Goal: Information Seeking & Learning: Learn about a topic

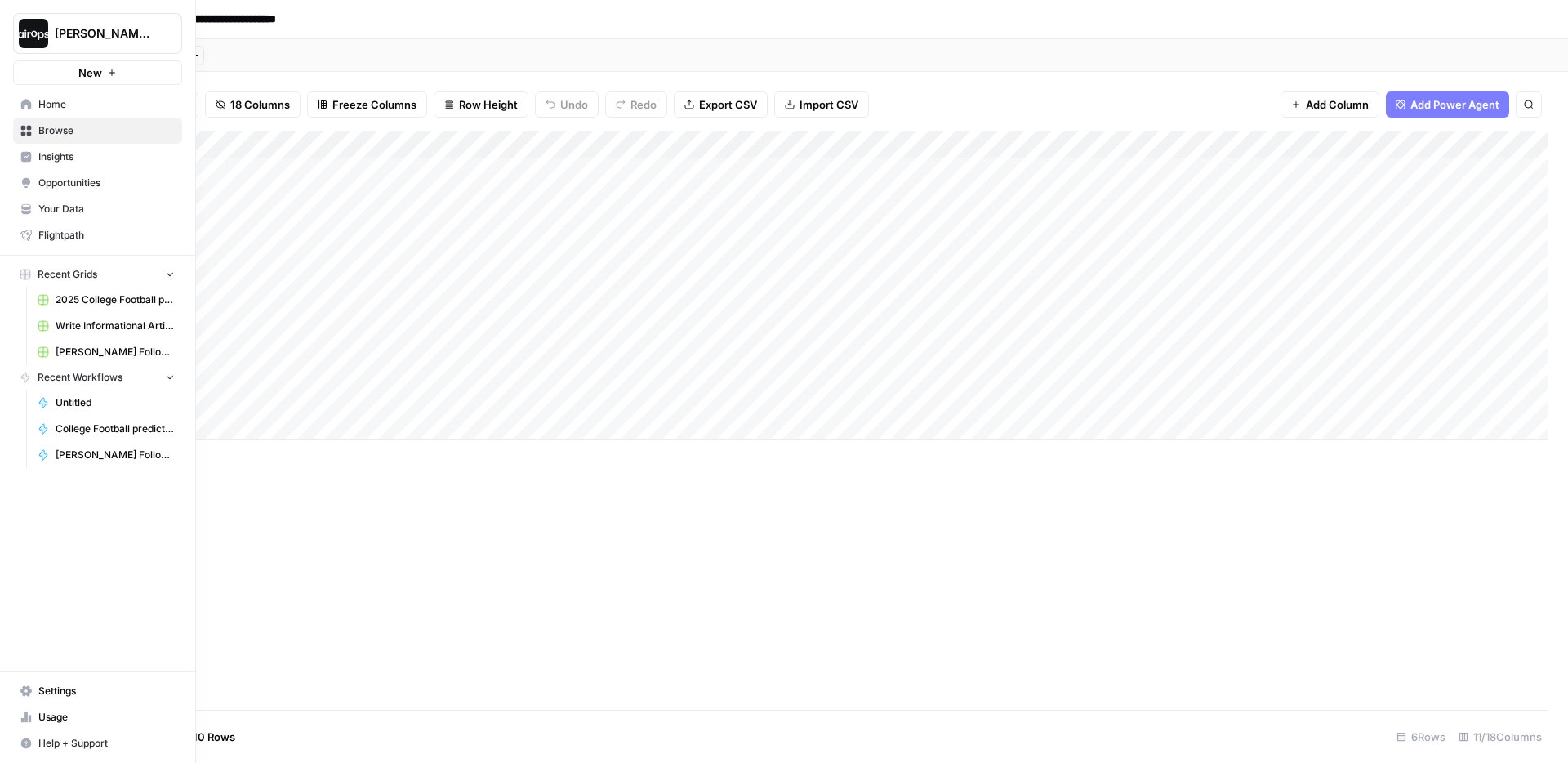
click at [35, 116] on link "Home" at bounding box center [97, 105] width 169 height 26
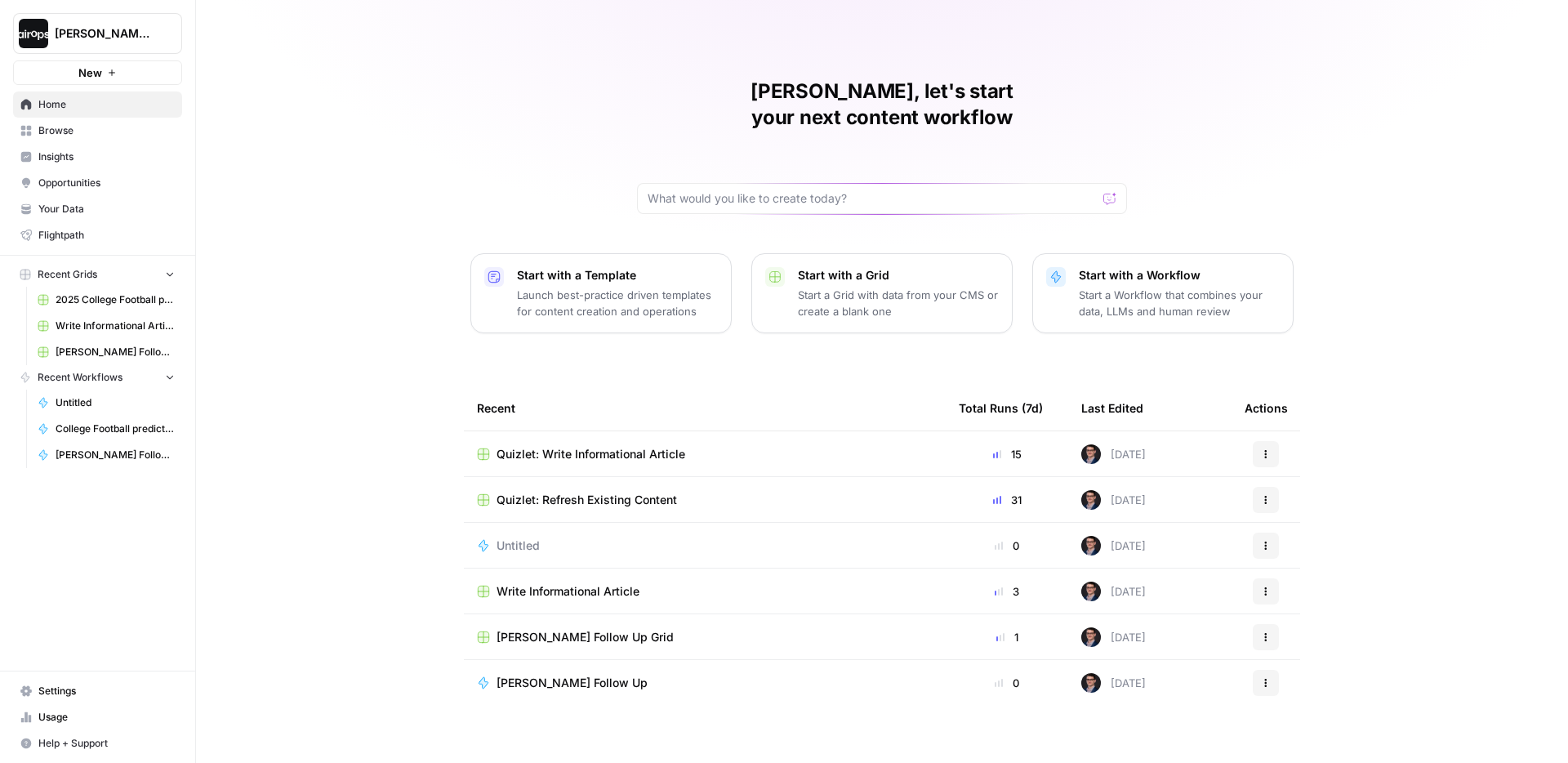
click at [396, 310] on div "Mike, let's start your next content workflow Start with a Template Launch best-…" at bounding box center [882, 389] width 1372 height 778
click at [399, 285] on div "Mike, let's start your next content workflow Start with a Template Launch best-…" at bounding box center [882, 389] width 1372 height 778
click at [103, 46] on button "Dille-Sandbox" at bounding box center [97, 33] width 169 height 41
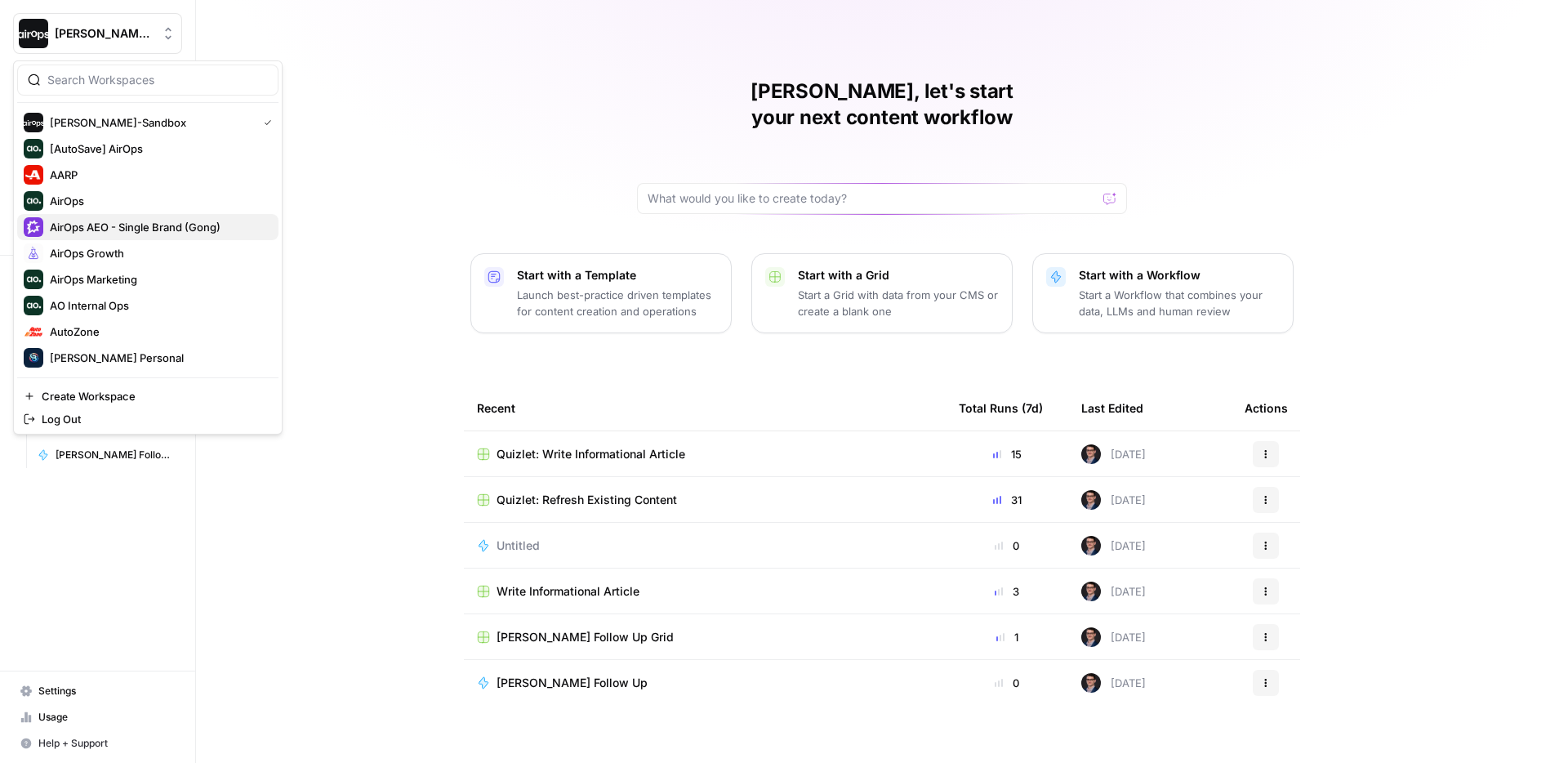
click at [119, 222] on span "AirOps AEO - Single Brand (Gong)" at bounding box center [157, 228] width 216 height 16
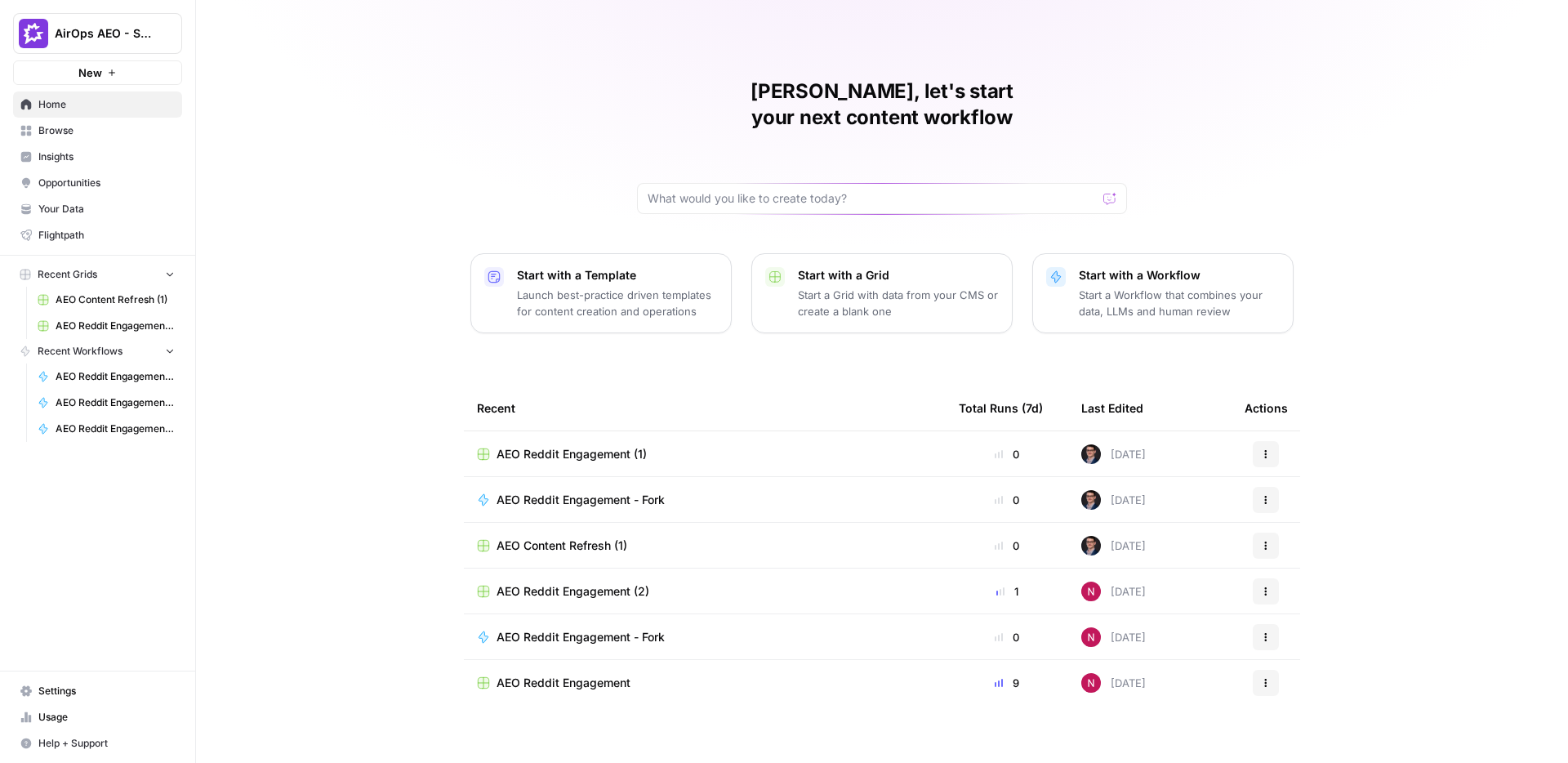
click at [76, 157] on span "Insights" at bounding box center [106, 157] width 137 height 15
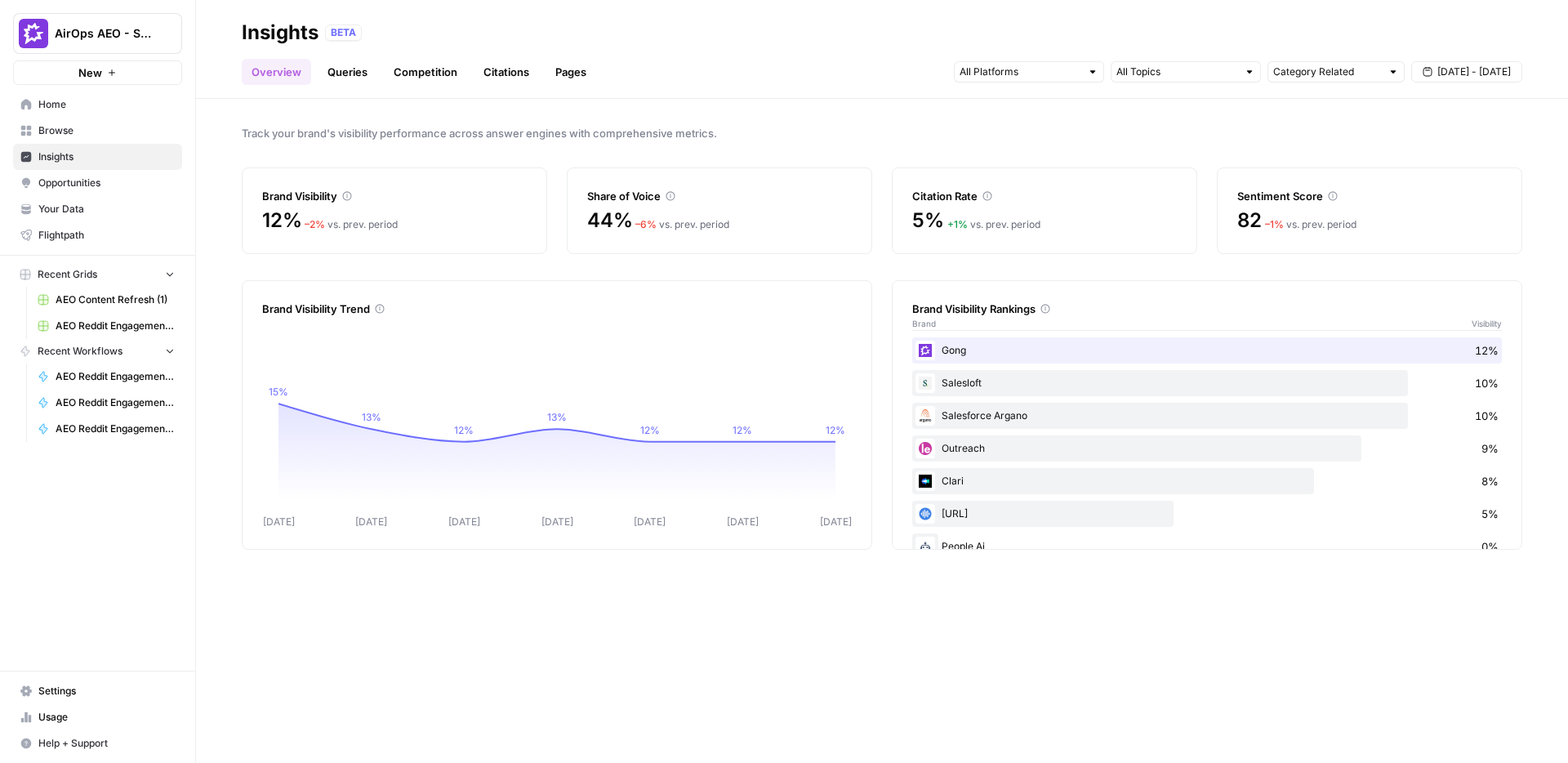
click at [228, 224] on div "Track your brand's visibility performance across answer engines with comprehens…" at bounding box center [882, 432] width 1372 height 665
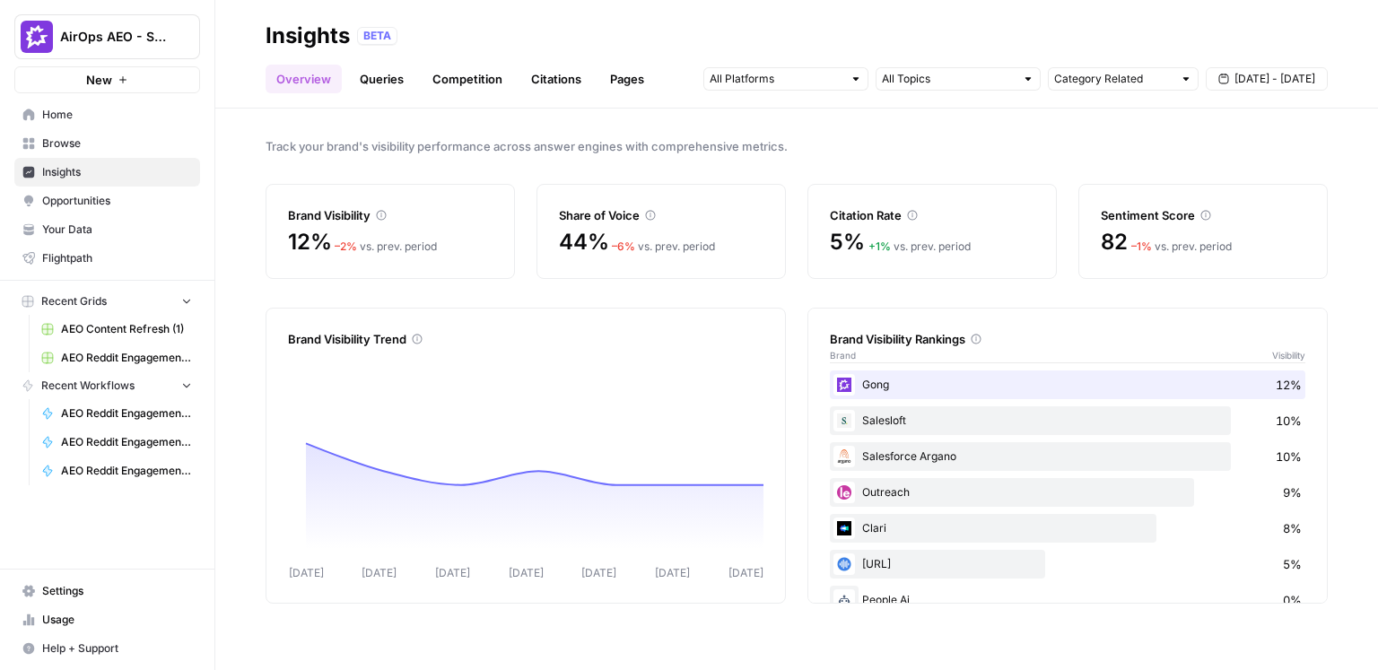
click at [854, 169] on div "Track your brand's visibility performance across answer engines with comprehens…" at bounding box center [796, 390] width 1163 height 562
click at [641, 41] on div "BETA" at bounding box center [842, 36] width 971 height 18
click at [641, 40] on div "BETA" at bounding box center [842, 36] width 971 height 18
click at [234, 135] on div "Track your brand's visibility performance across answer engines with comprehens…" at bounding box center [796, 390] width 1163 height 562
click at [237, 43] on header "Insights BETA Overview Queries Competition Citations Pages Category Related Sep…" at bounding box center [796, 54] width 1163 height 109
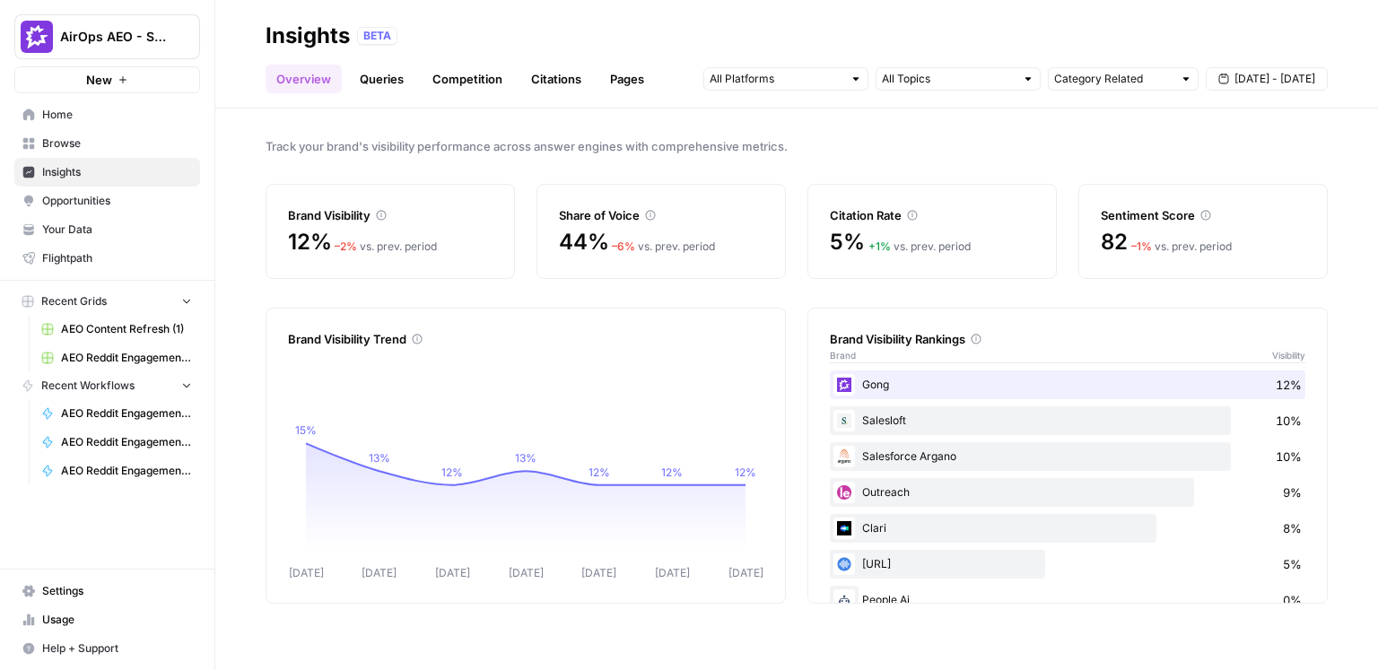
click at [181, 39] on icon "Workspace: AirOps AEO - Single Brand (Gong)" at bounding box center [185, 37] width 18 height 18
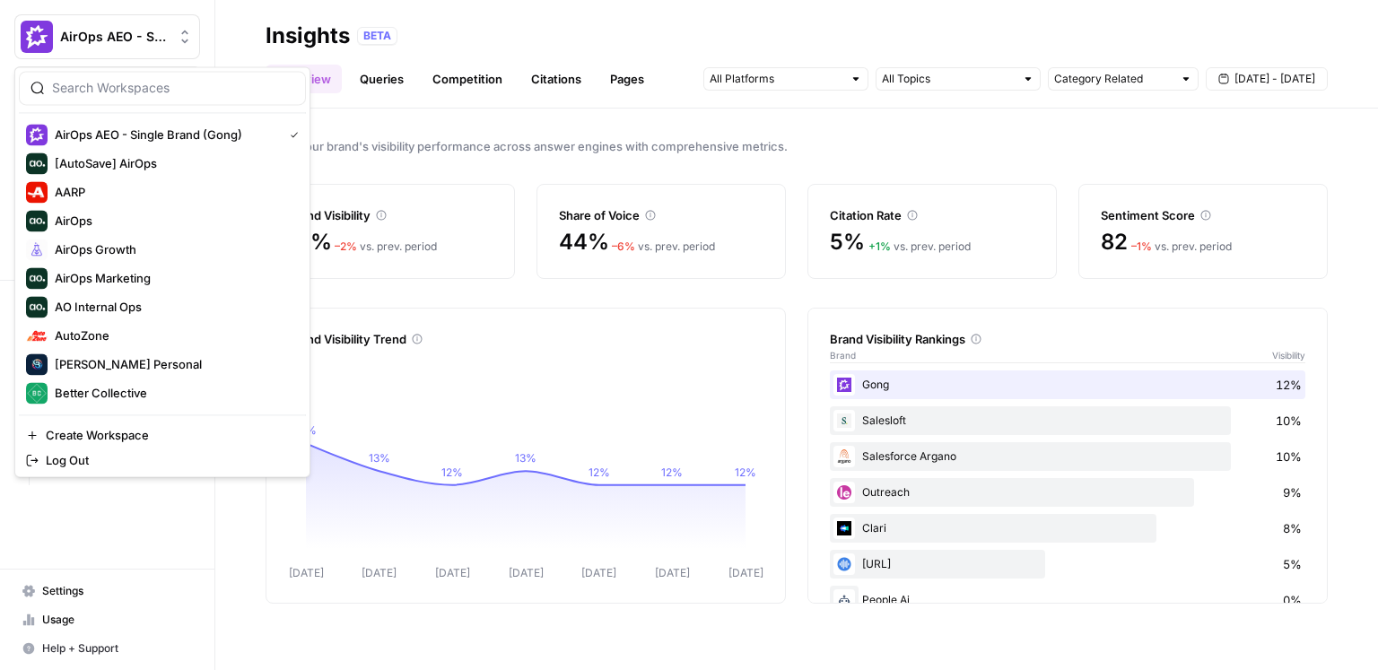
click at [411, 144] on span "Track your brand's visibility performance across answer engines with comprehens…" at bounding box center [797, 146] width 1063 height 18
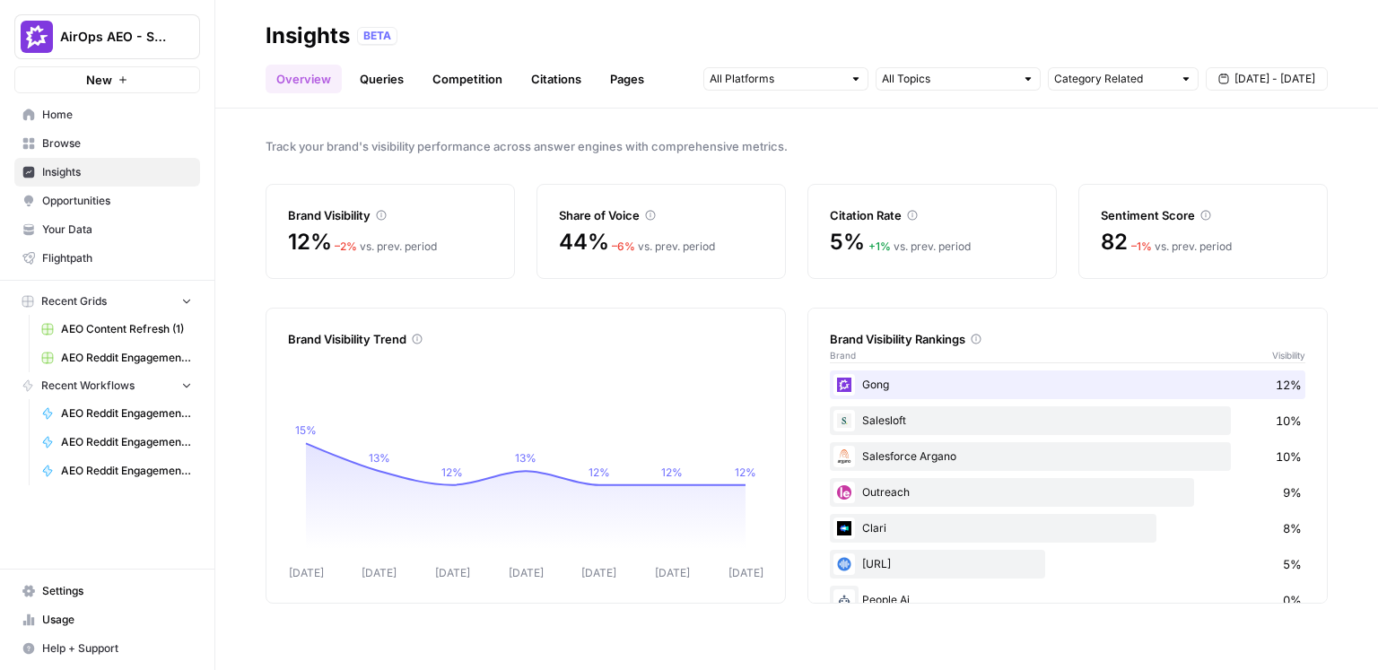
click at [90, 228] on span "Your Data" at bounding box center [117, 230] width 150 height 16
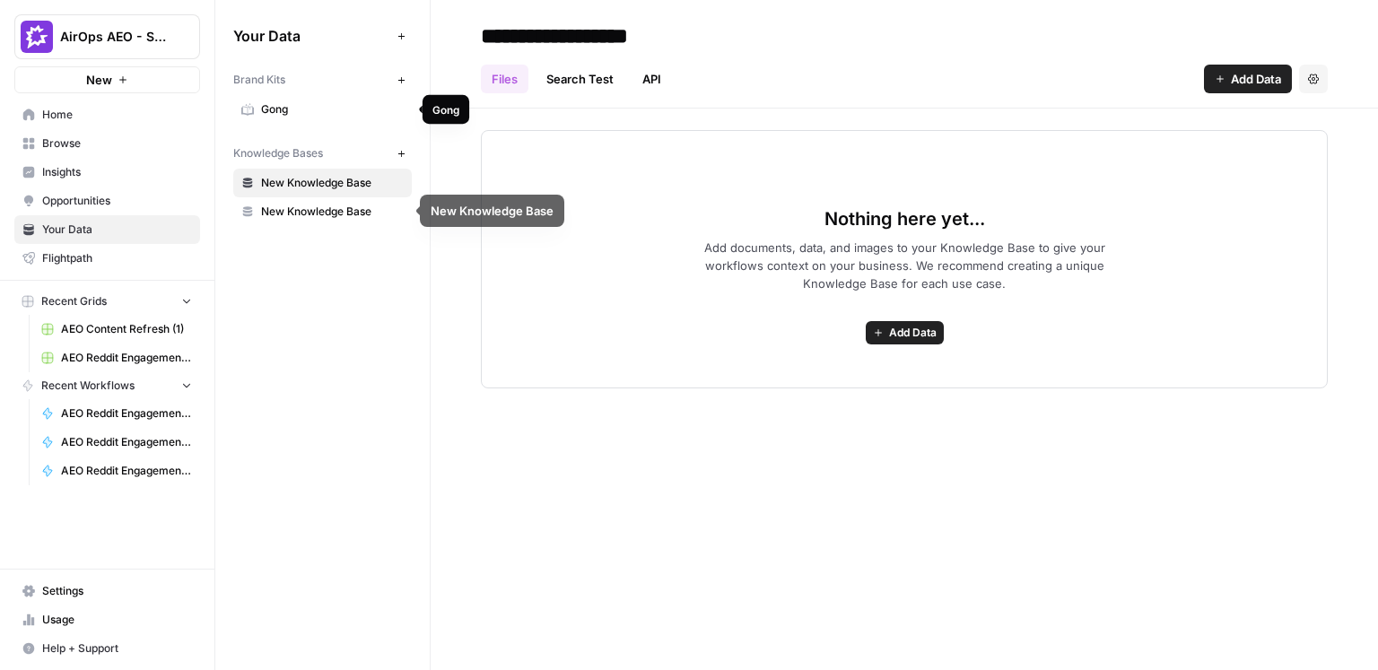
click at [290, 111] on span "Gong" at bounding box center [332, 109] width 143 height 16
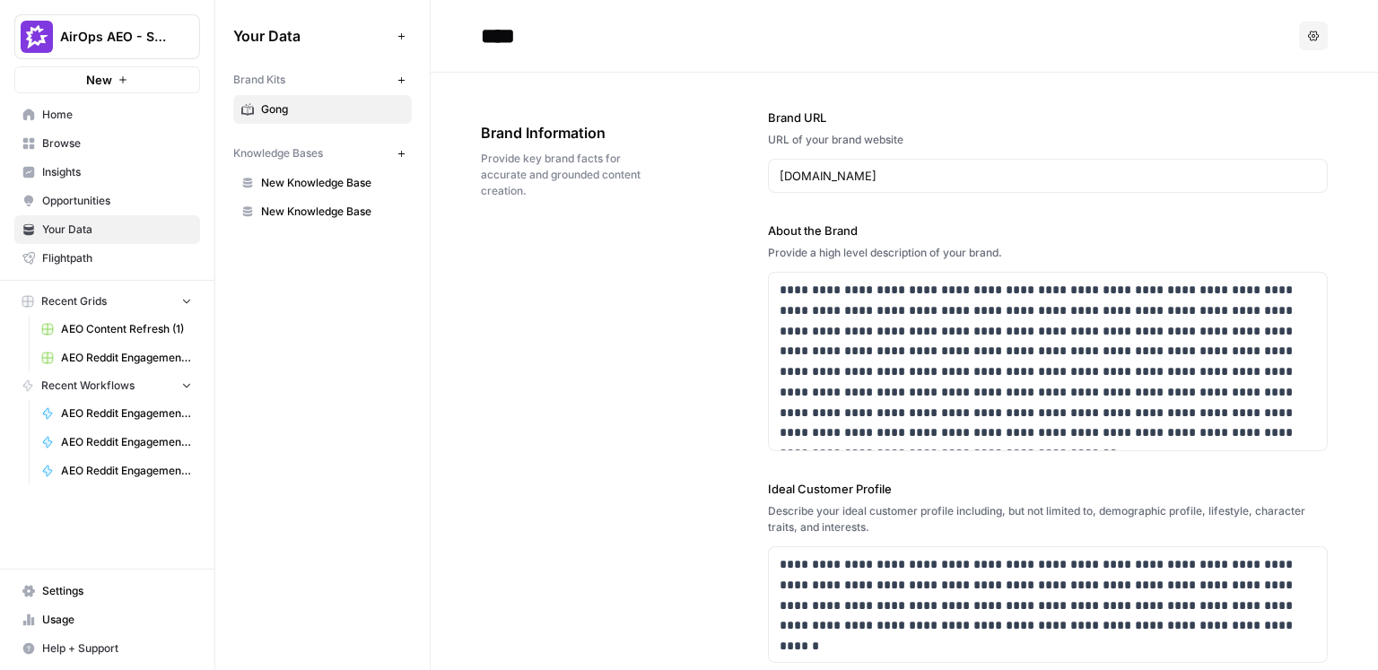
click at [403, 81] on icon "button" at bounding box center [402, 80] width 10 height 10
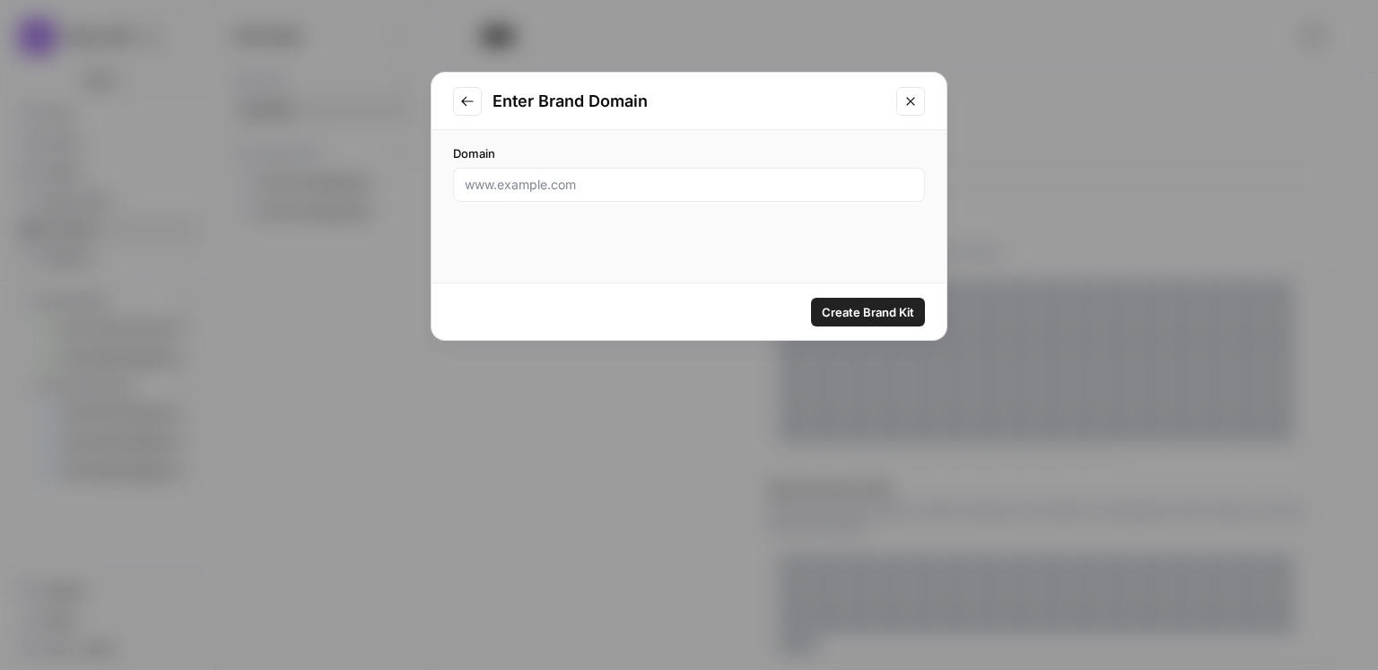
click at [914, 102] on icon "Close modal" at bounding box center [910, 101] width 8 height 8
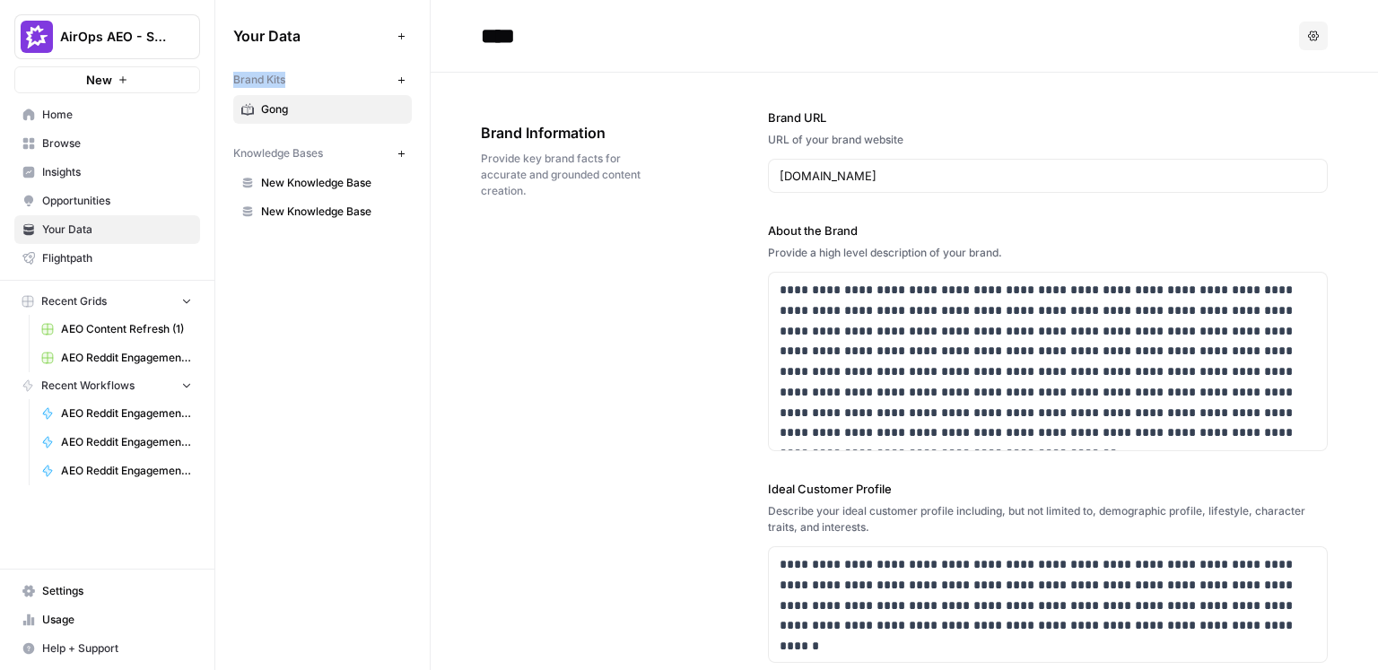
drag, startPoint x: 305, startPoint y: 83, endPoint x: 229, endPoint y: 83, distance: 76.3
click at [229, 83] on div "Your Data Add Data Brand Kits New Gong Knowledge Bases New New Knowledge Base N…" at bounding box center [322, 124] width 214 height 248
click at [733, 338] on div "**********" at bounding box center [904, 583] width 847 height 1020
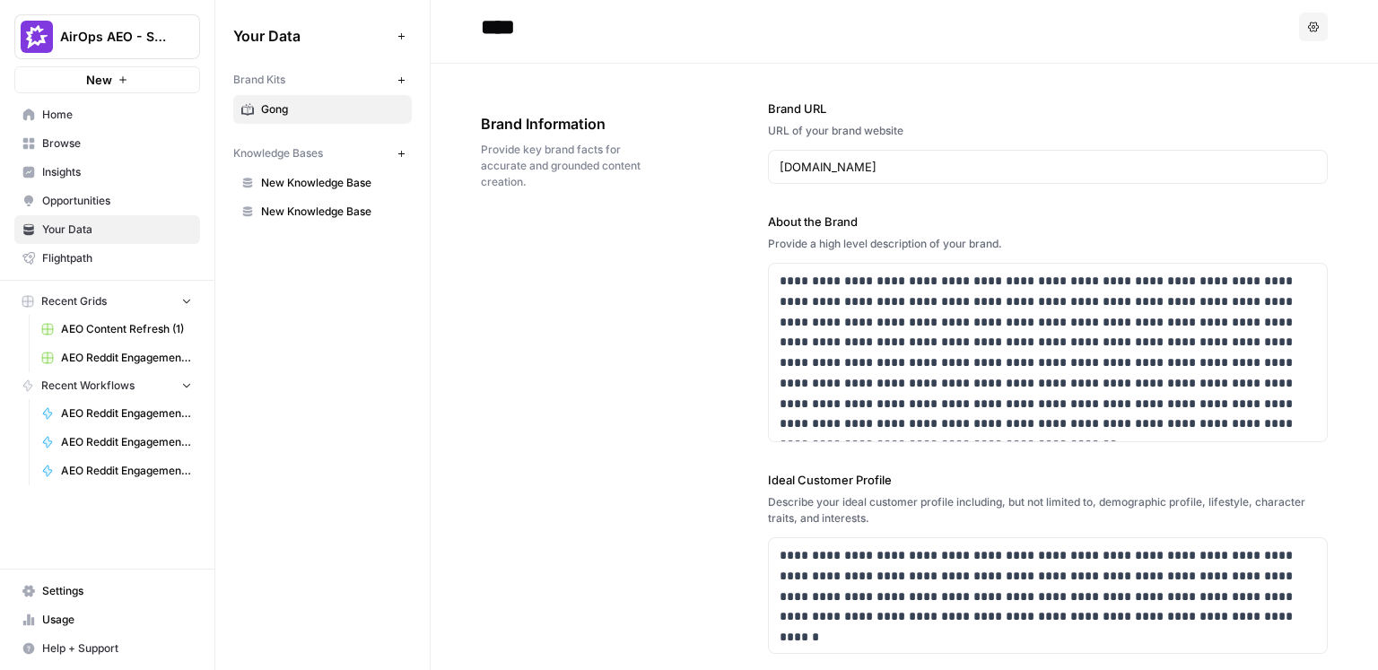
scroll to position [10, 0]
click at [77, 165] on span "Insights" at bounding box center [117, 172] width 150 height 16
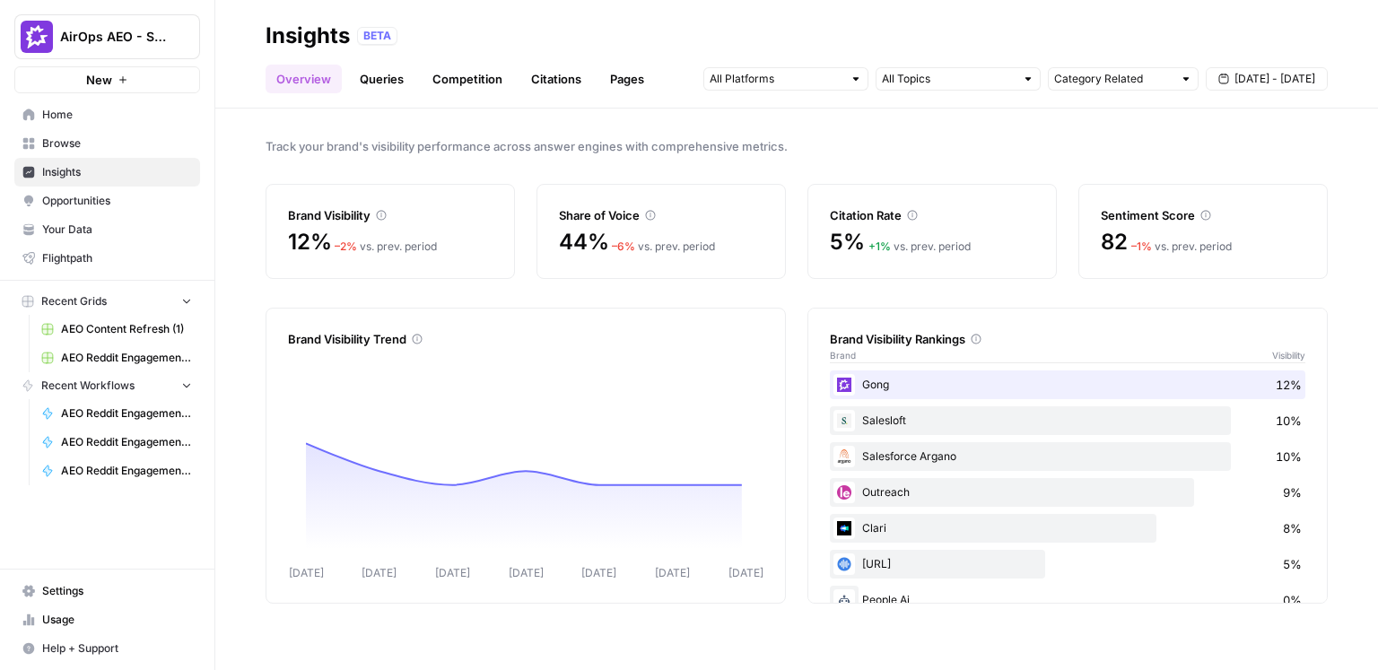
click at [383, 141] on span "Track your brand's visibility performance across answer engines with comprehens…" at bounding box center [797, 146] width 1063 height 18
click at [855, 80] on div at bounding box center [856, 79] width 13 height 13
click at [888, 132] on div "Track your brand's visibility performance across answer engines with comprehens…" at bounding box center [796, 390] width 1163 height 562
click at [1028, 78] on div at bounding box center [1028, 79] width 13 height 13
click at [1123, 73] on input "text" at bounding box center [1113, 79] width 118 height 18
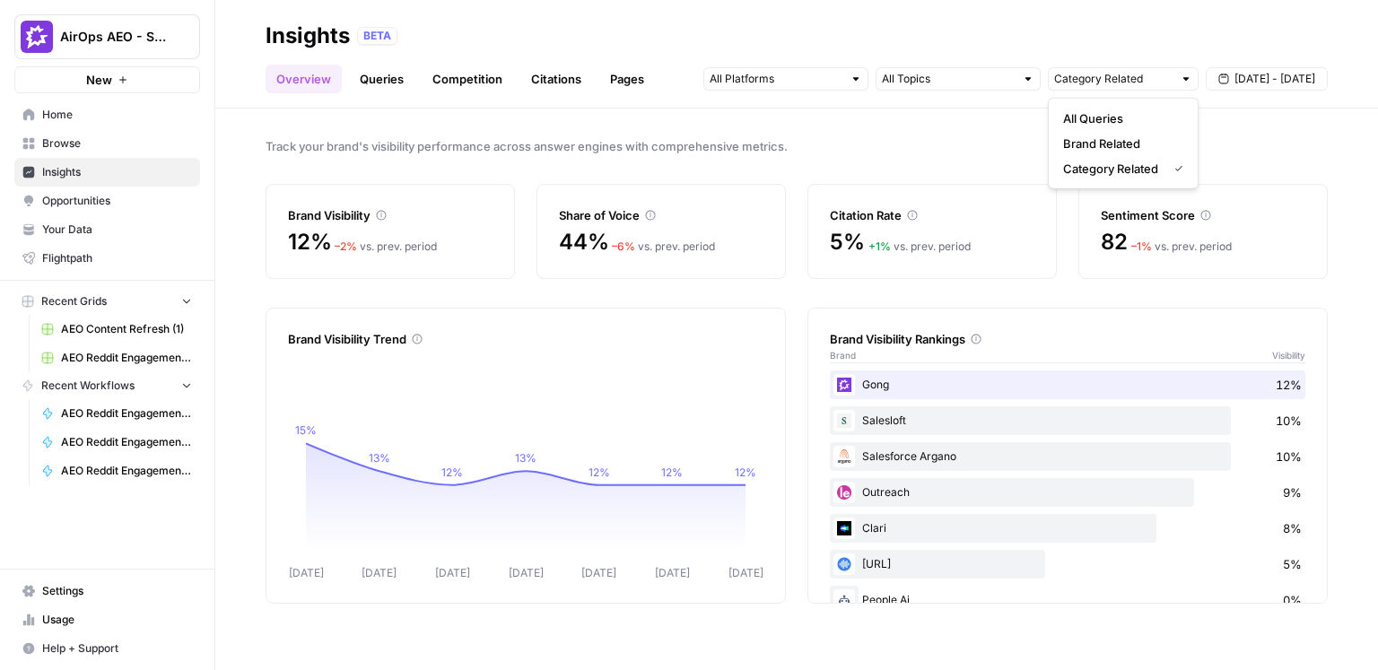
type input "Category Related"
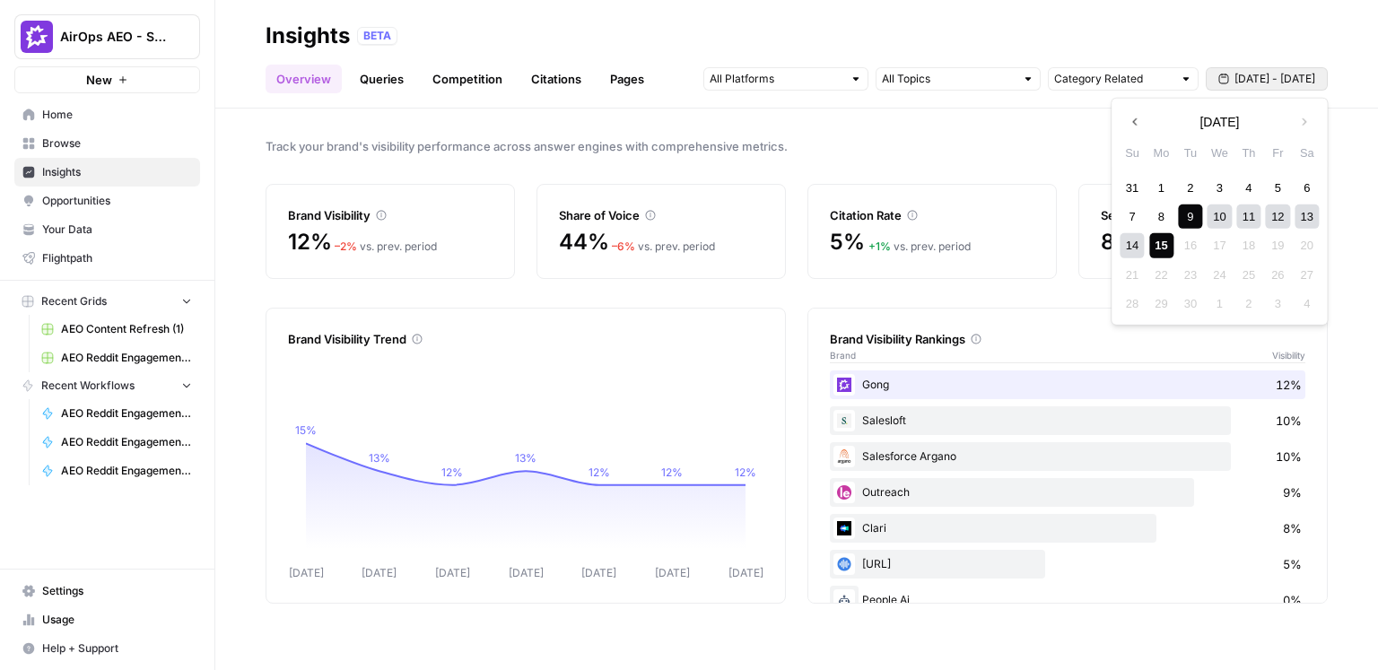
click at [1292, 81] on span "Sep 9 - Sep 15" at bounding box center [1275, 79] width 81 height 16
click at [1005, 156] on div "Track your brand's visibility performance across answer engines with comprehens…" at bounding box center [796, 390] width 1163 height 562
click at [389, 80] on link "Queries" at bounding box center [382, 79] width 66 height 29
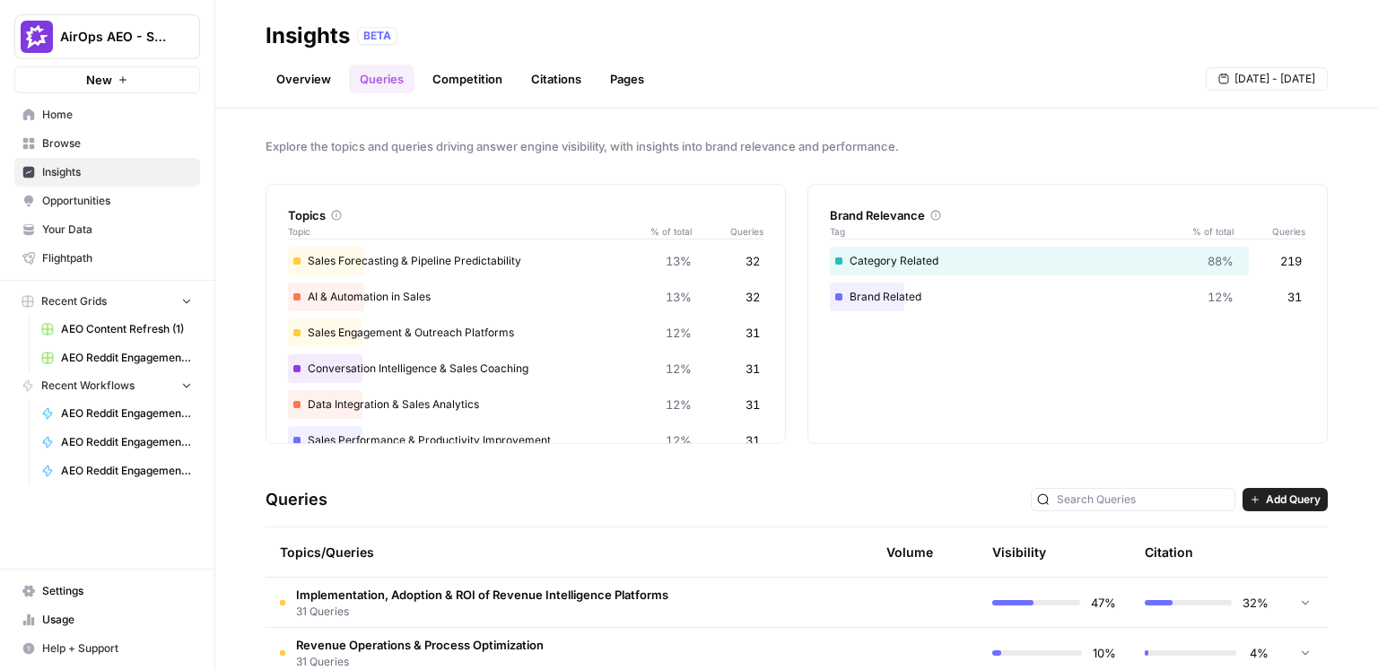
scroll to position [56, 0]
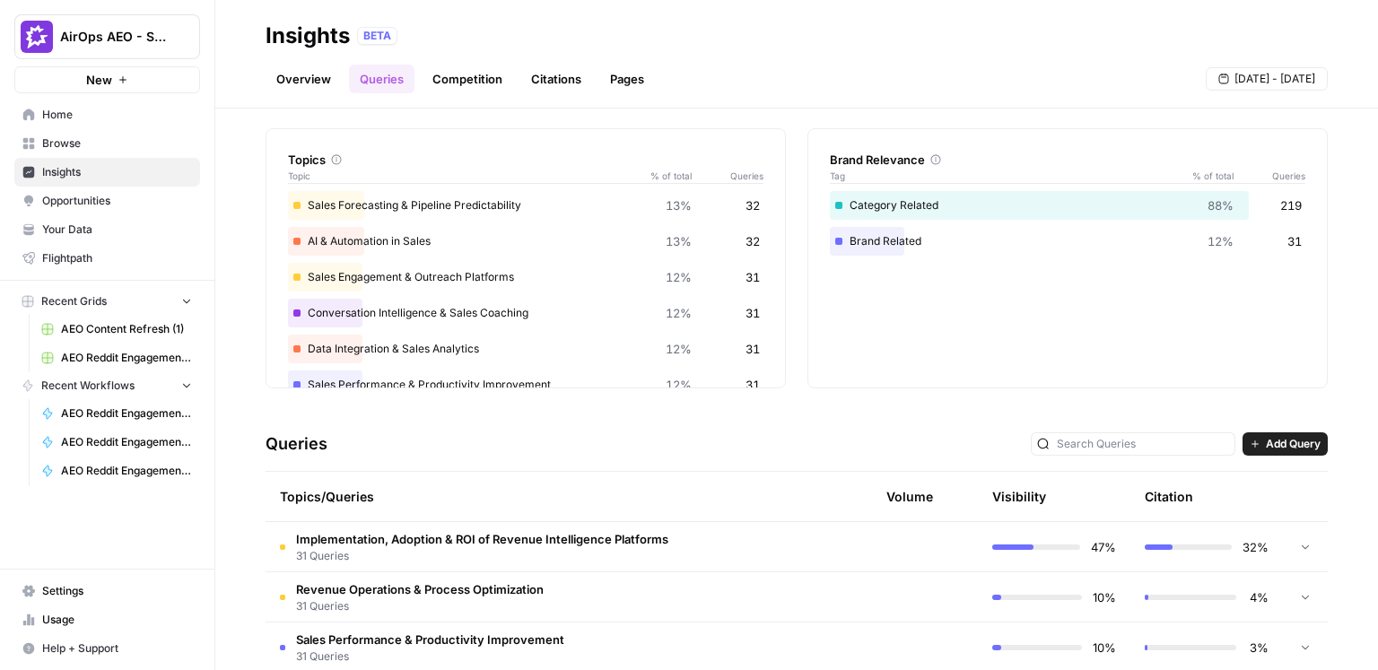
click at [1281, 446] on span "Add Query" at bounding box center [1293, 444] width 55 height 16
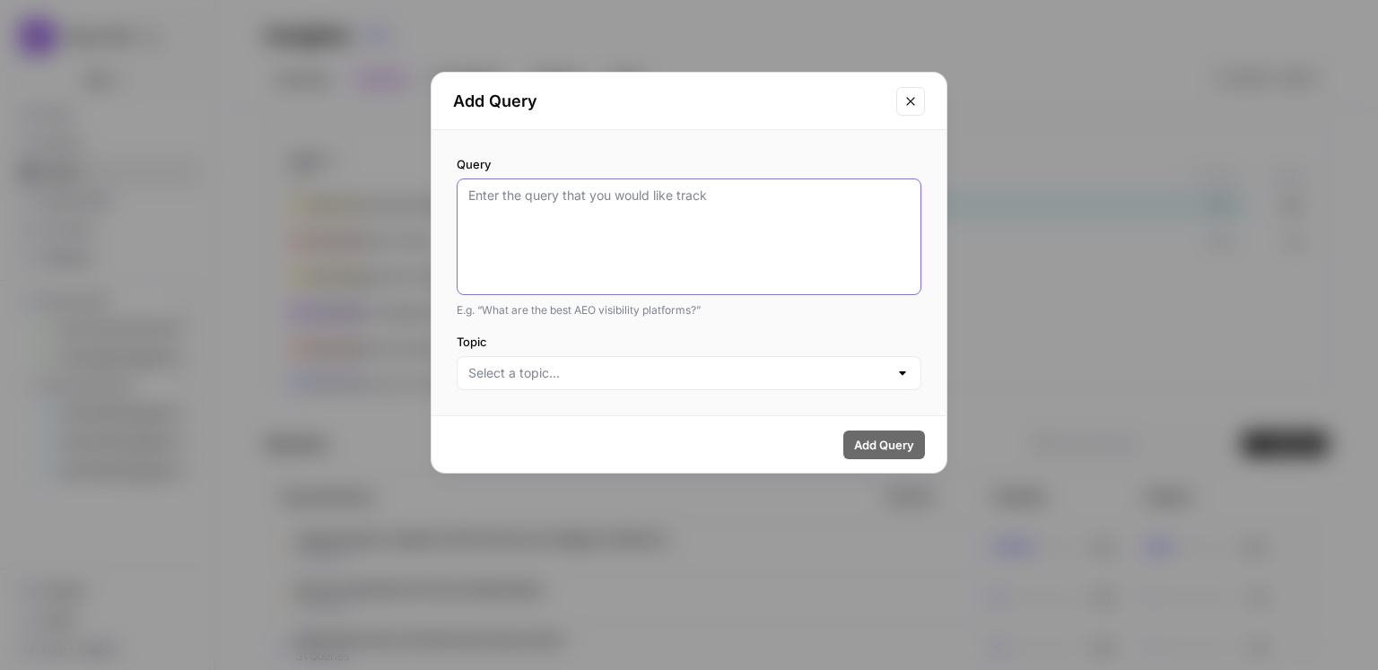
click at [634, 223] on textarea "Query" at bounding box center [689, 237] width 442 height 101
click at [583, 380] on input "Topic" at bounding box center [678, 373] width 420 height 18
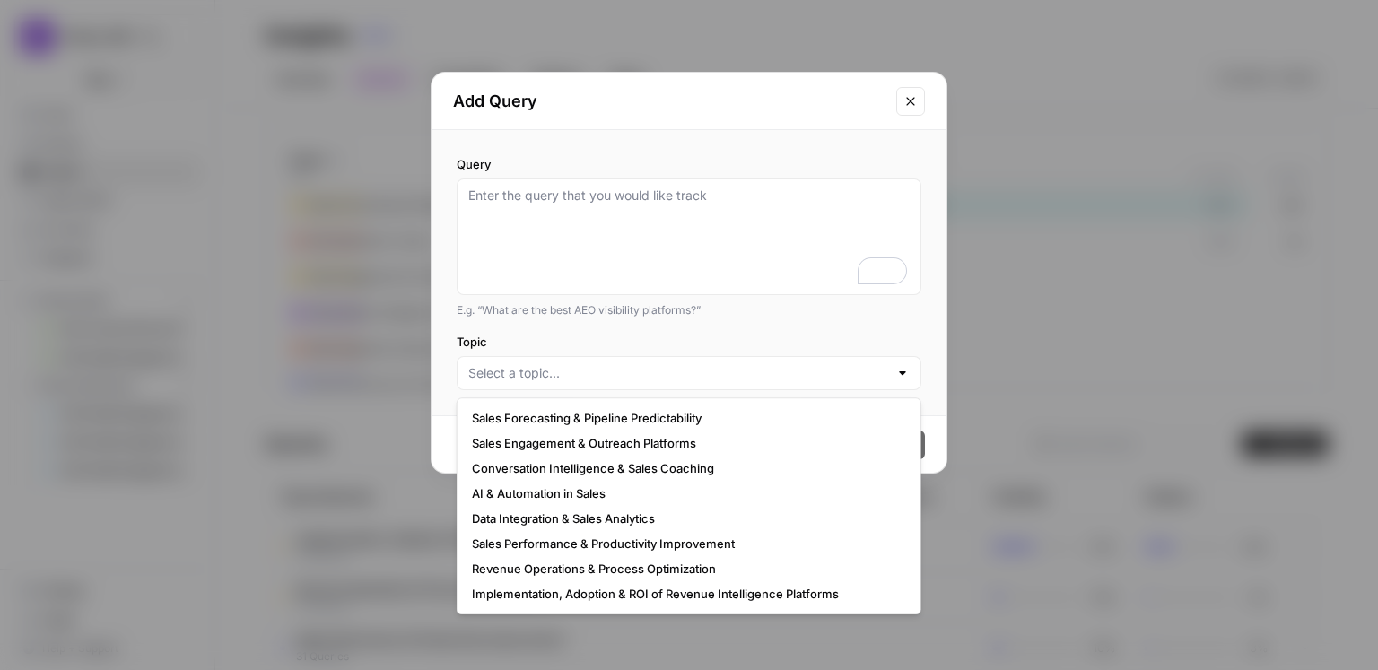
click at [770, 328] on div "Query E.g. “What are the best AEO visibility platforms?” Topic" at bounding box center [689, 272] width 515 height 285
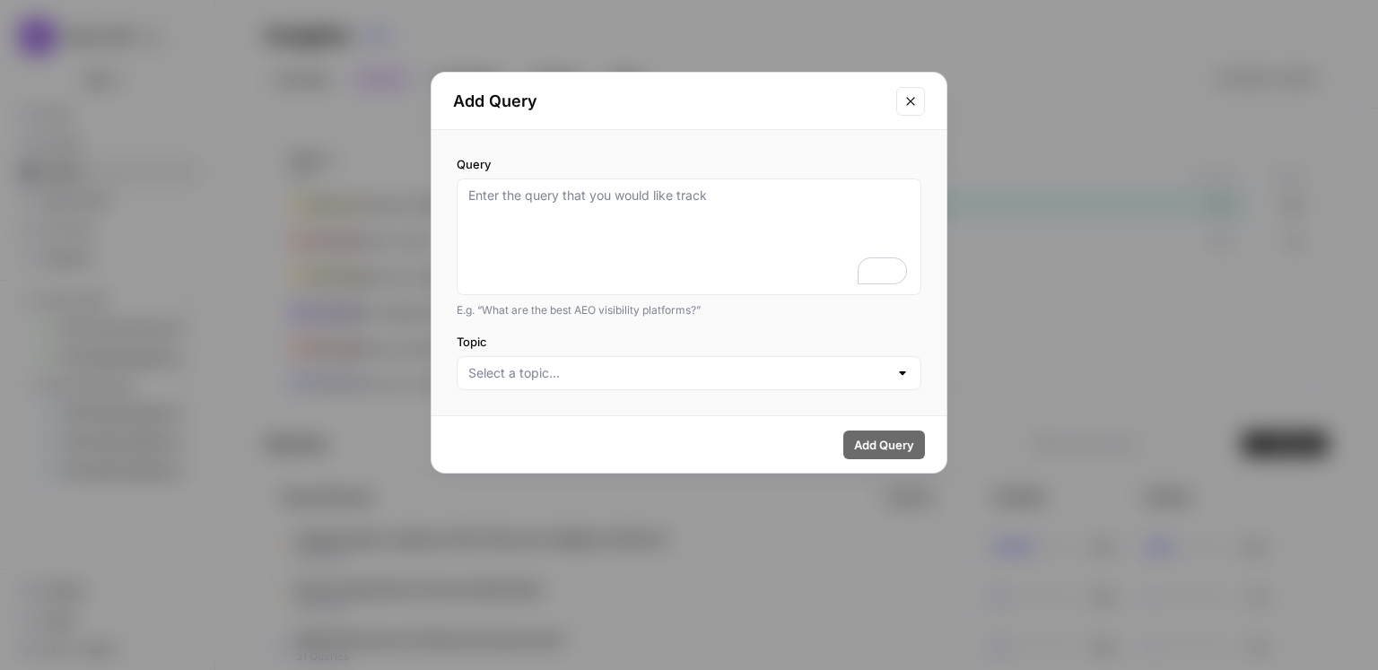
click at [918, 104] on button "Close modal" at bounding box center [910, 101] width 29 height 29
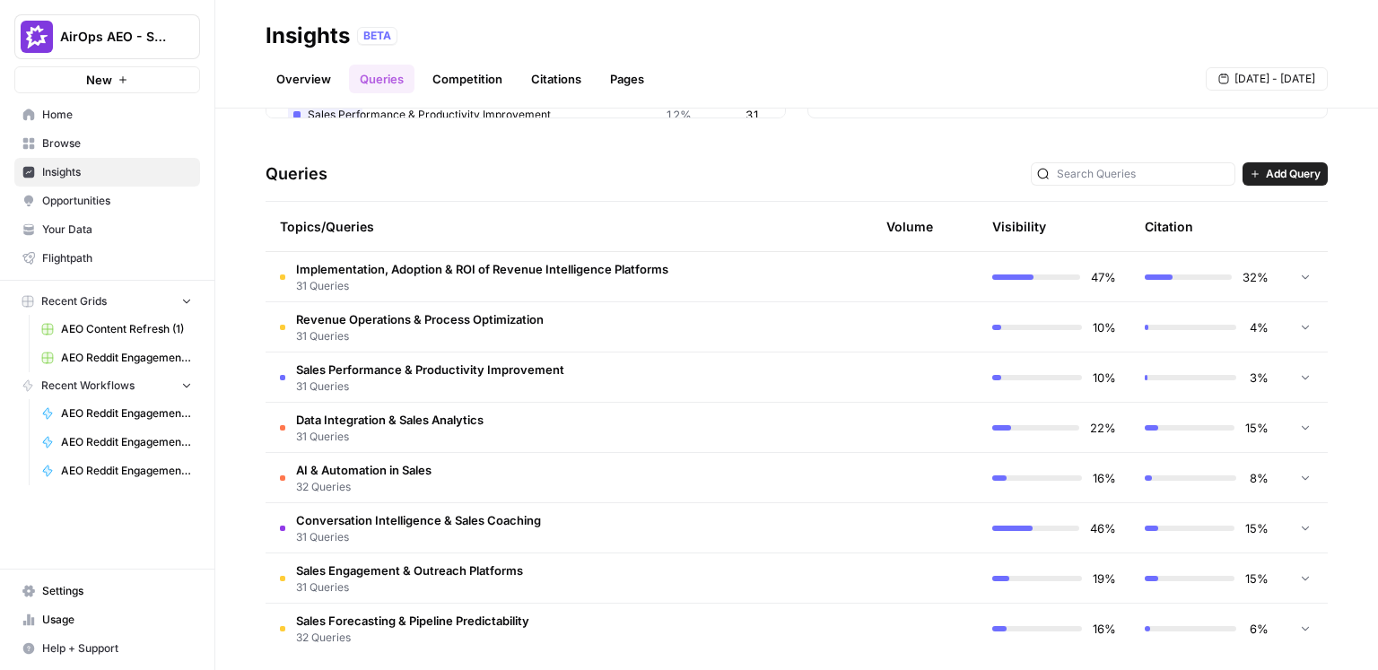
scroll to position [337, 0]
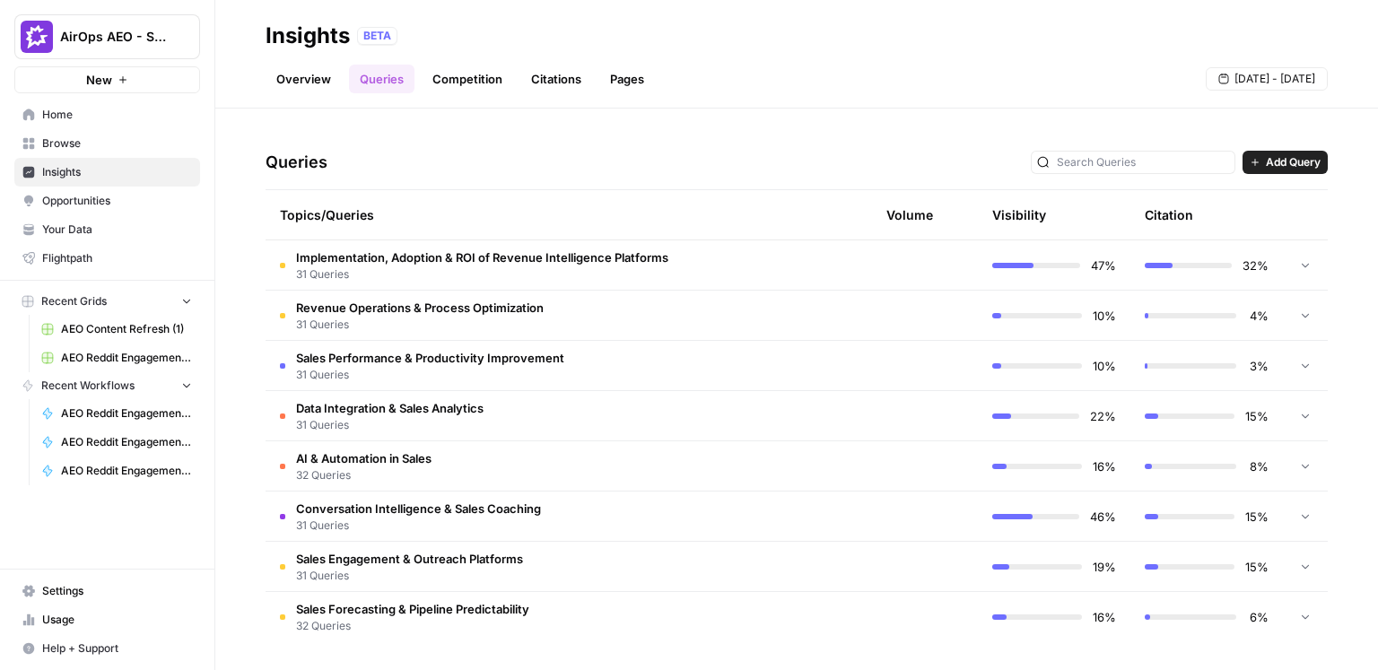
click at [479, 508] on span "Conversation Intelligence & Sales Coaching" at bounding box center [418, 509] width 245 height 18
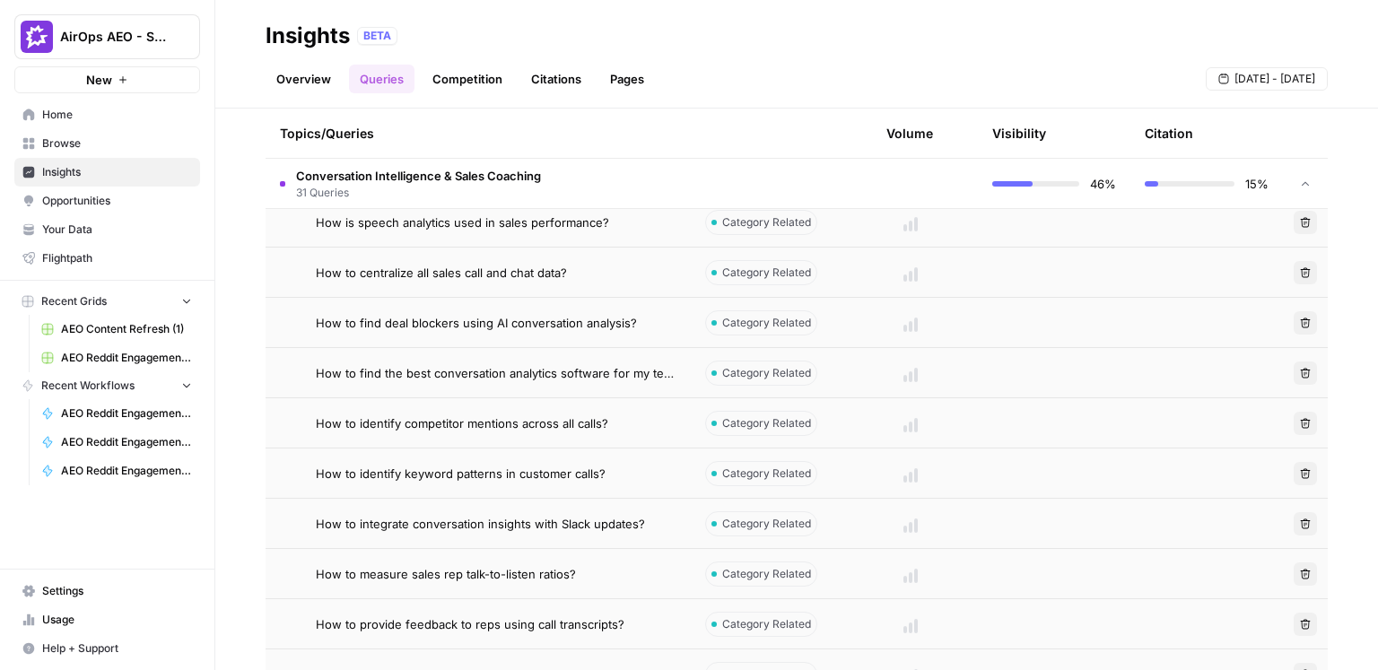
scroll to position [733, 0]
click at [566, 366] on span "How to find the best conversation analytics software for my team?" at bounding box center [496, 372] width 361 height 18
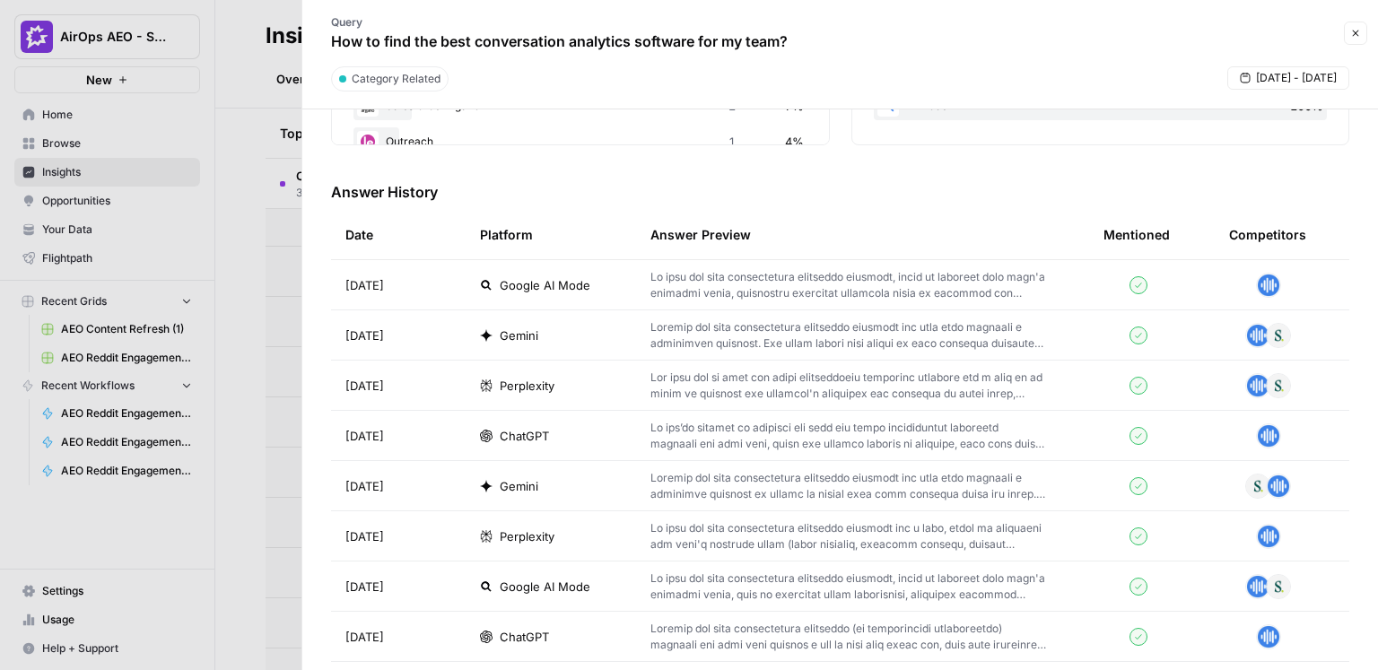
scroll to position [482, 0]
click at [691, 383] on p at bounding box center [849, 385] width 396 height 32
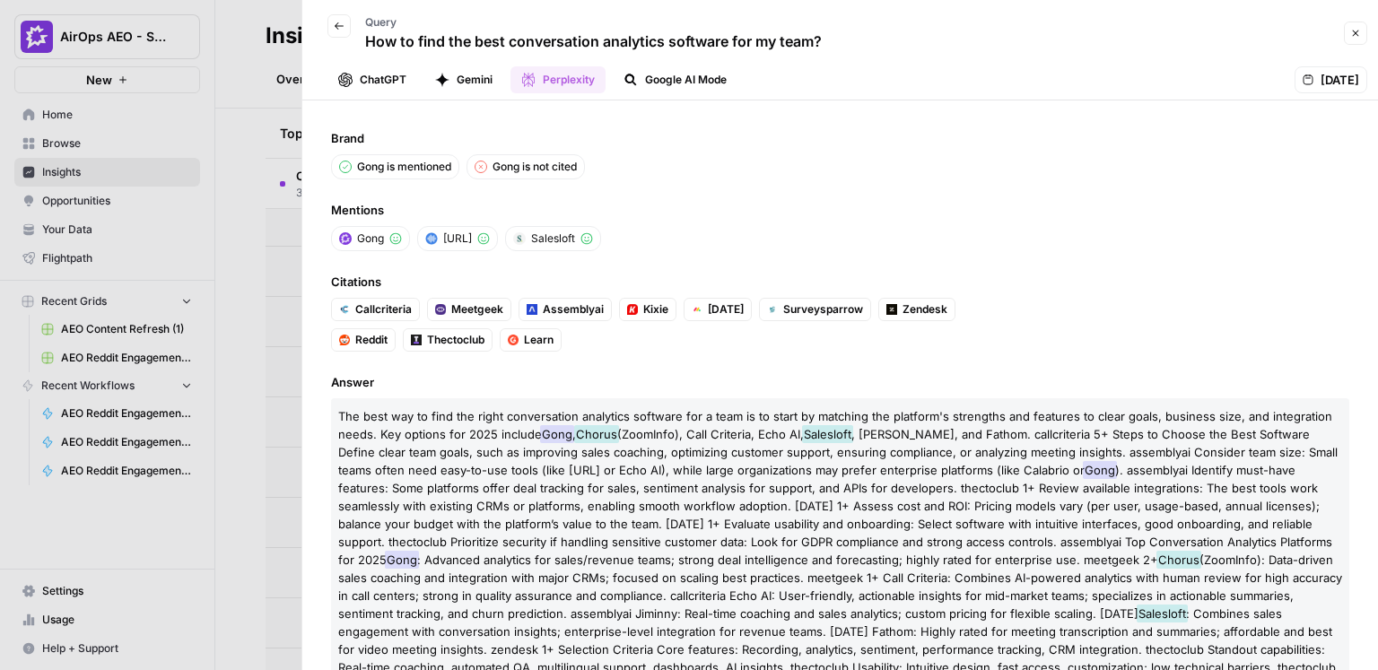
click at [386, 77] on button "ChatGPT" at bounding box center [373, 79] width 90 height 27
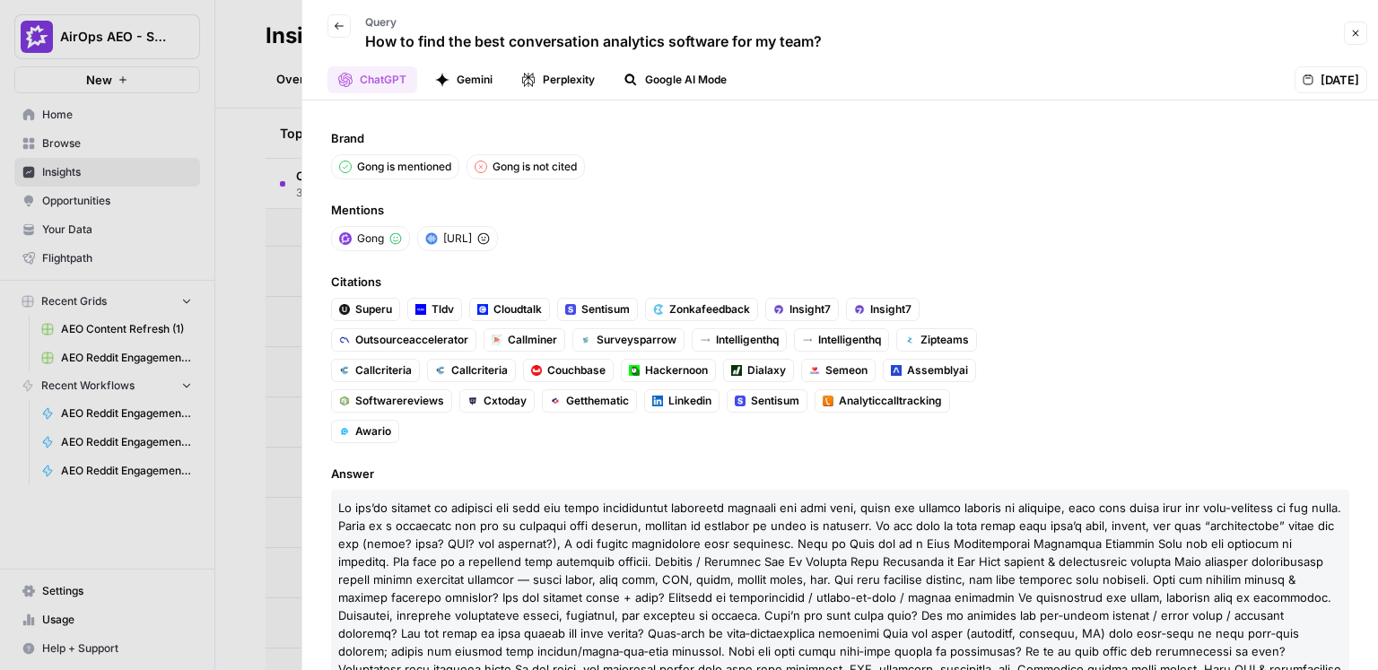
click at [325, 22] on div "Back Query How to find the best conversation analytics software for my team?" at bounding box center [567, 33] width 509 height 52
click at [337, 25] on icon "button" at bounding box center [339, 25] width 9 height 7
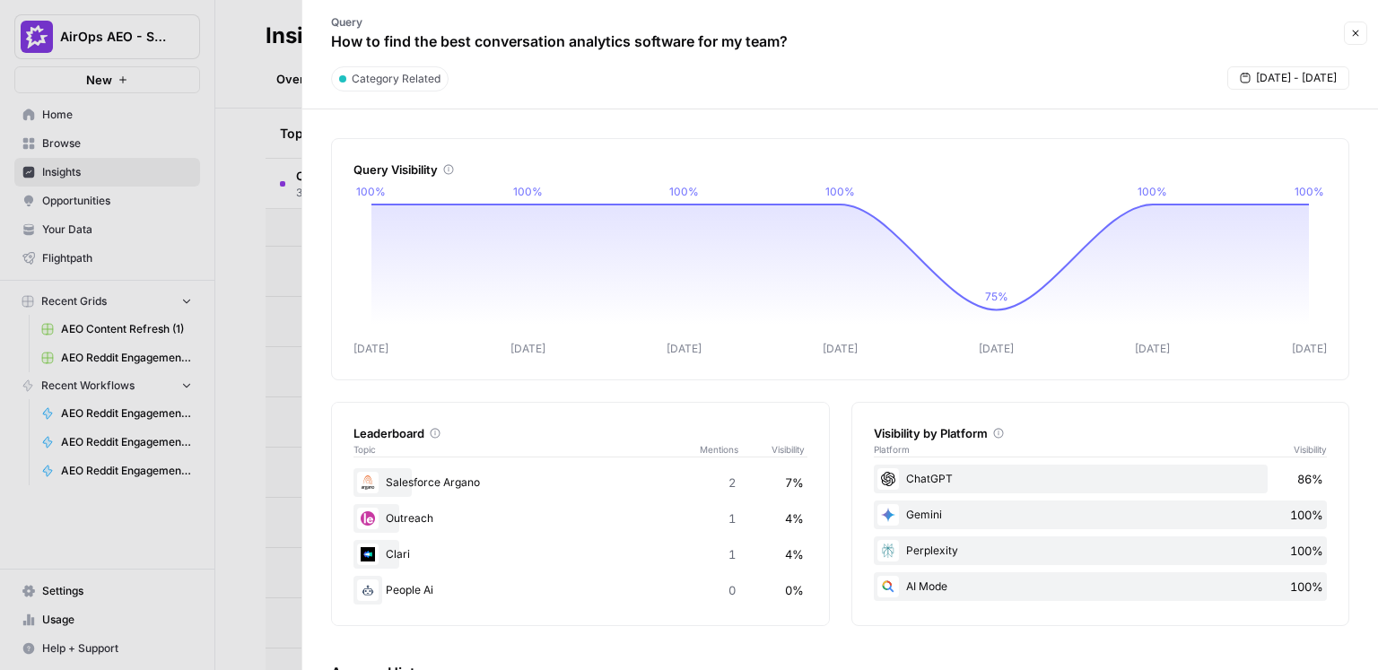
click at [1311, 45] on div "Query How to find the best conversation analytics software for my team?" at bounding box center [826, 33] width 1026 height 52
click at [1356, 55] on div "Query How to find the best conversation analytics software for my team? Close" at bounding box center [840, 33] width 1054 height 52
click at [1281, 74] on span "Sep 9 - Sep 15" at bounding box center [1296, 78] width 81 height 16
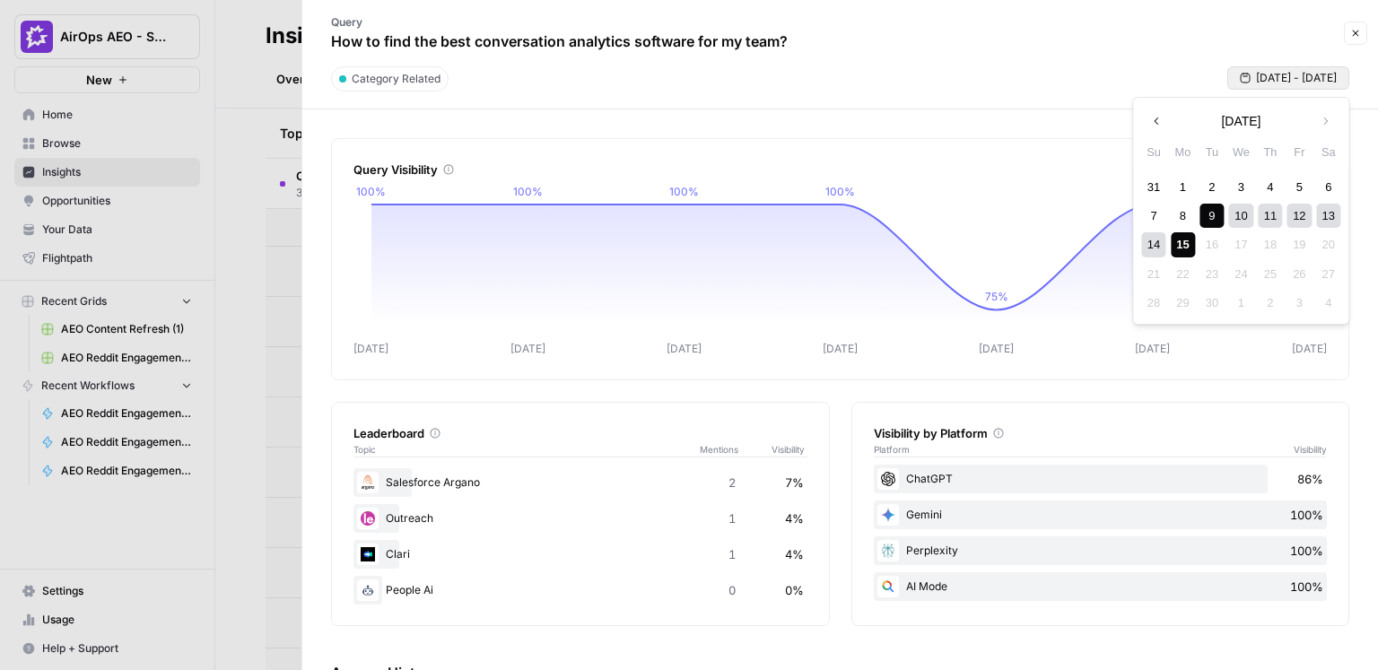
click at [1211, 245] on div "16" at bounding box center [1212, 244] width 24 height 24
click at [1211, 223] on div "9" at bounding box center [1212, 216] width 24 height 24
click at [1213, 241] on div "16" at bounding box center [1212, 244] width 24 height 24
click at [1183, 214] on div "8" at bounding box center [1183, 216] width 24 height 24
click at [1099, 47] on div "Query How to find the best conversation analytics software for my team?" at bounding box center [826, 33] width 1026 height 52
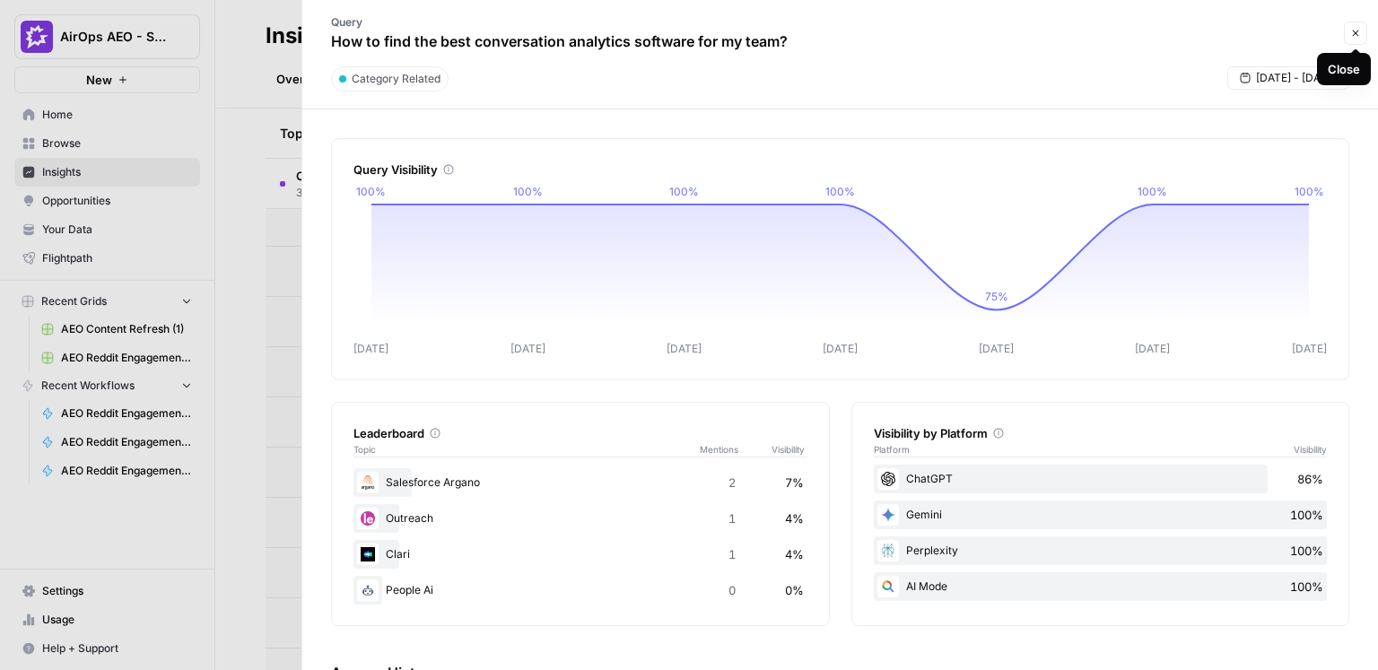
click at [1353, 31] on icon "button" at bounding box center [1356, 34] width 6 height 6
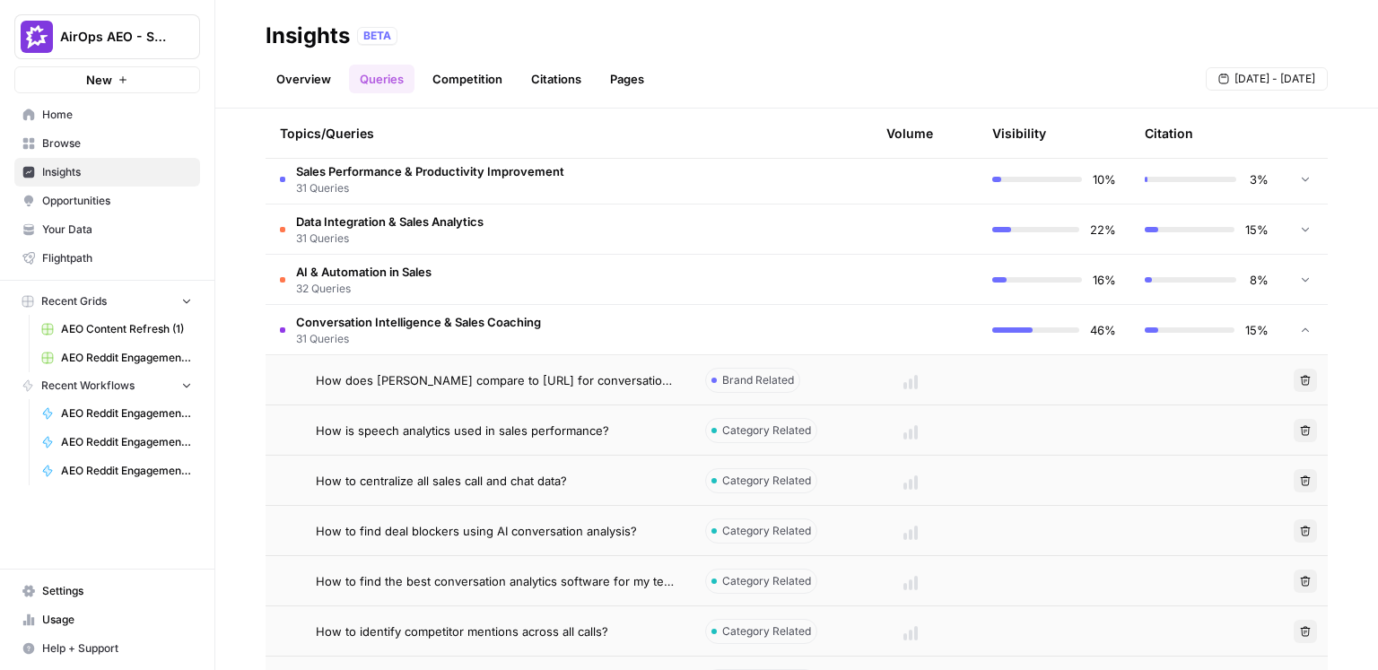
click at [405, 332] on span "31 Queries" at bounding box center [418, 339] width 245 height 16
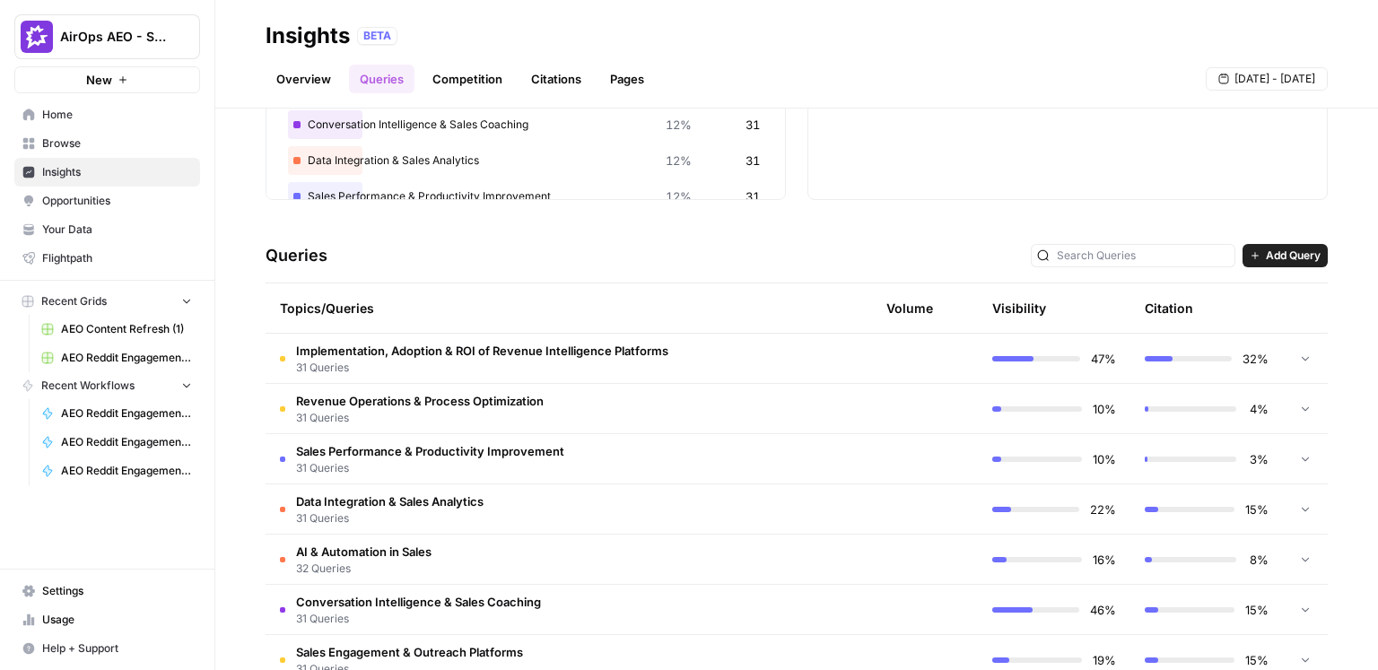
scroll to position [251, 0]
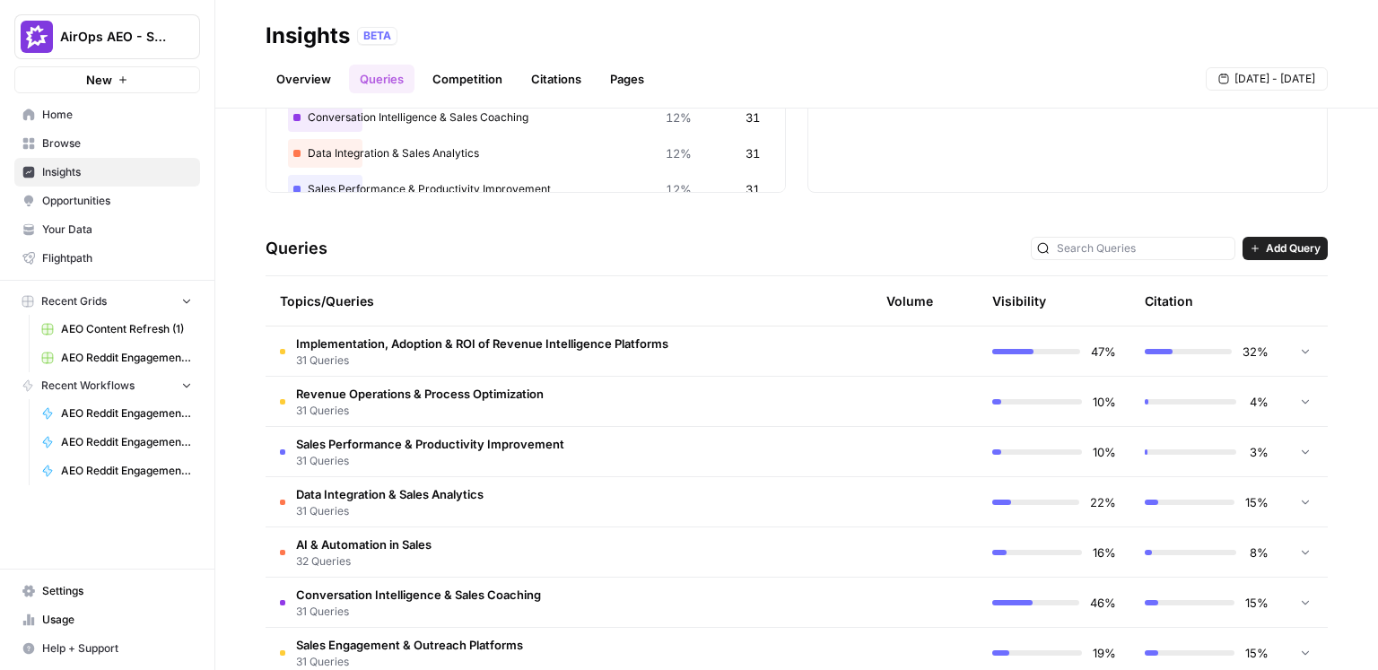
click at [516, 443] on span "Sales Performance & Productivity Improvement" at bounding box center [430, 444] width 268 height 18
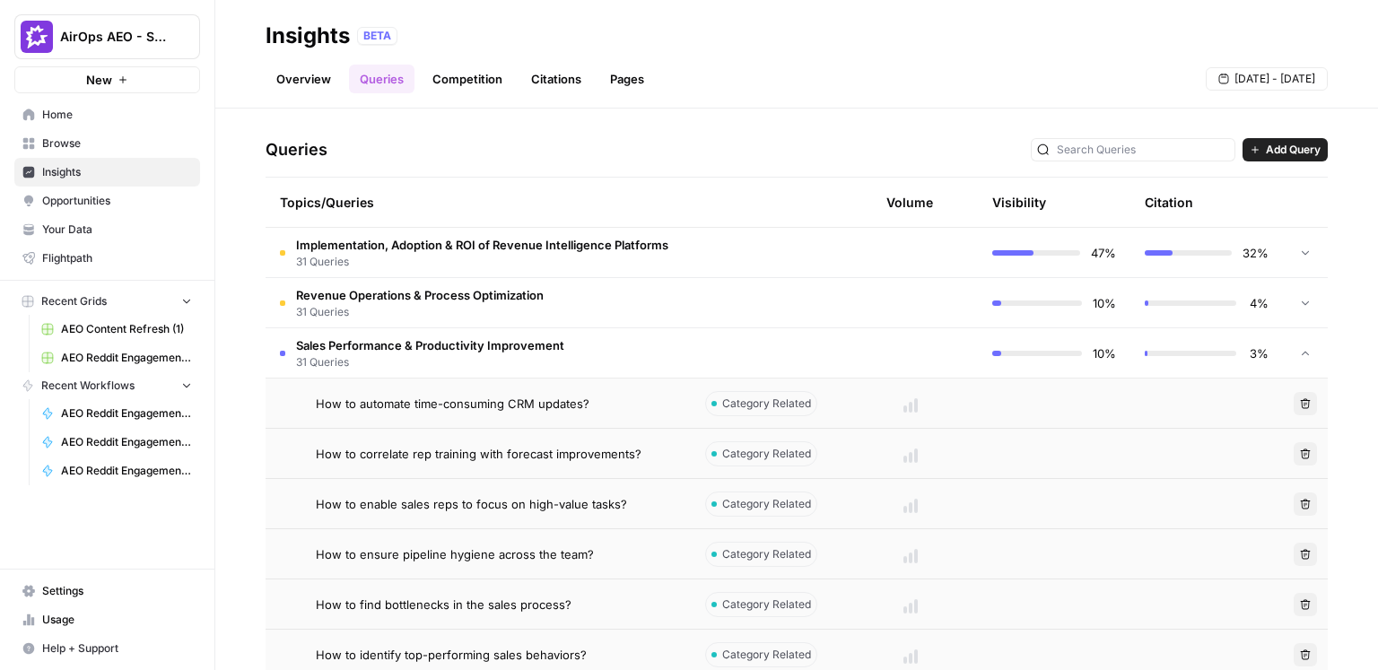
scroll to position [420, 0]
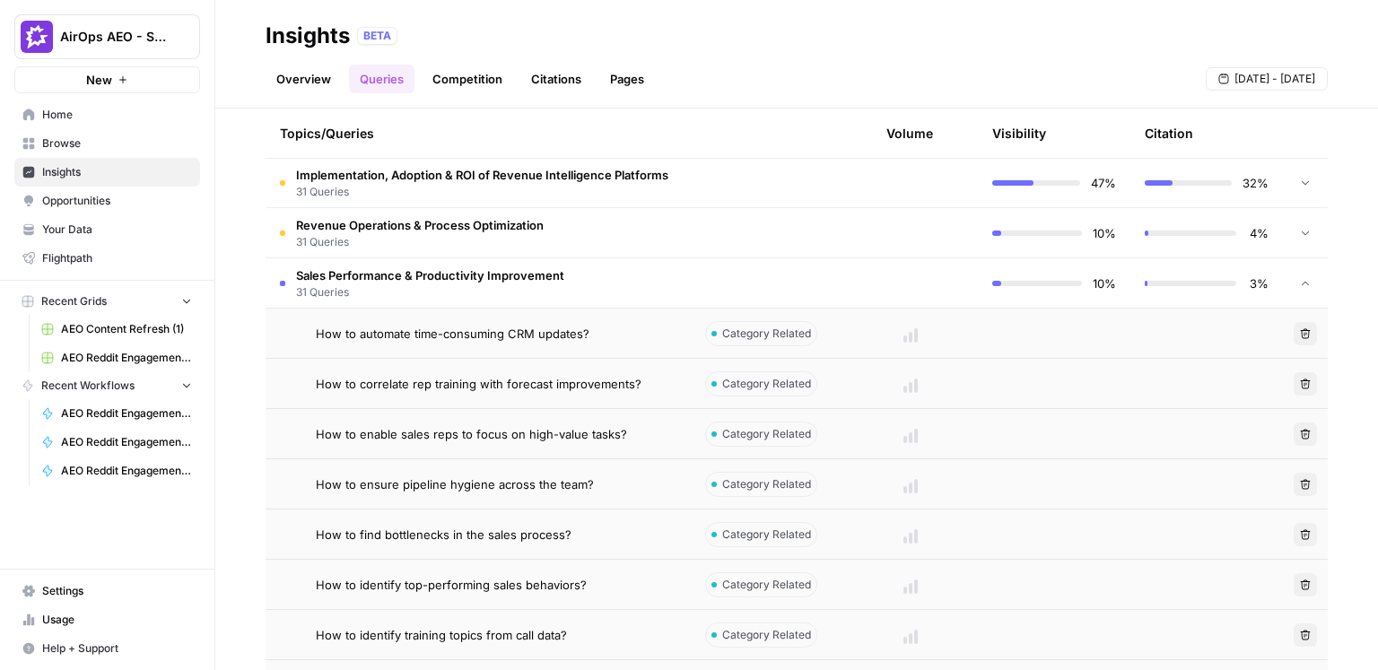
click at [917, 286] on td at bounding box center [911, 282] width 135 height 49
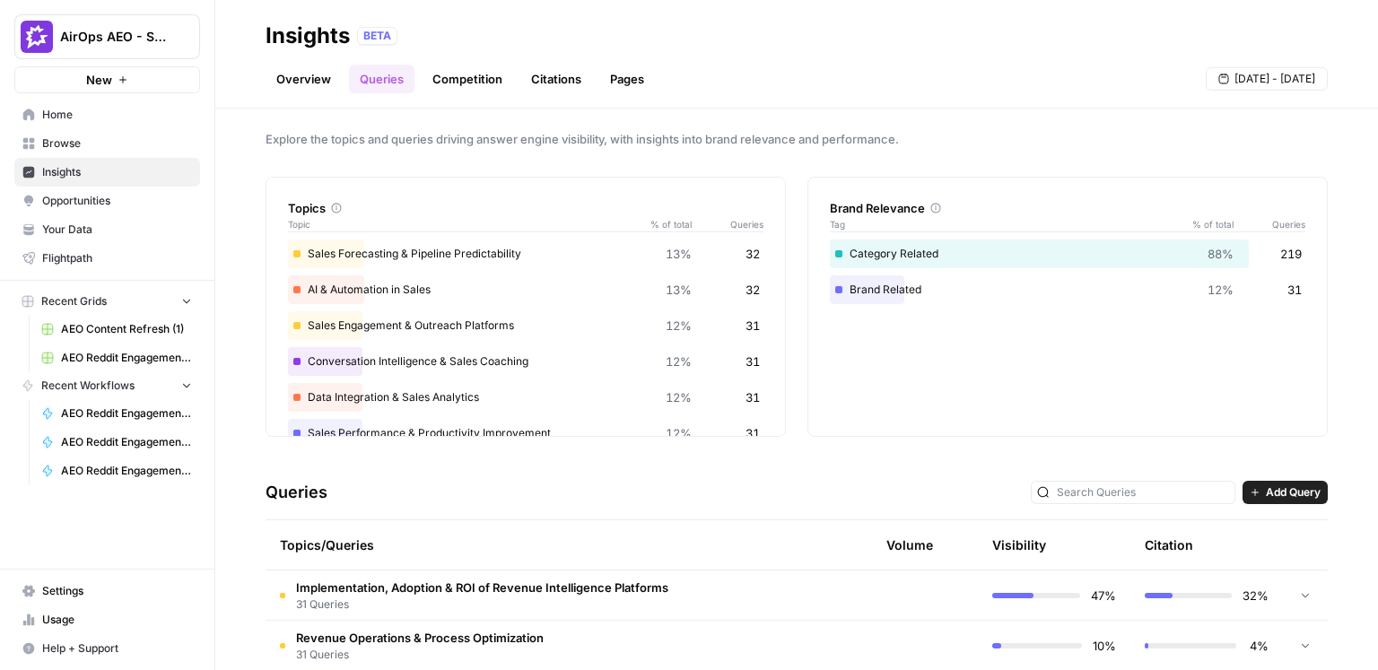
scroll to position [0, 0]
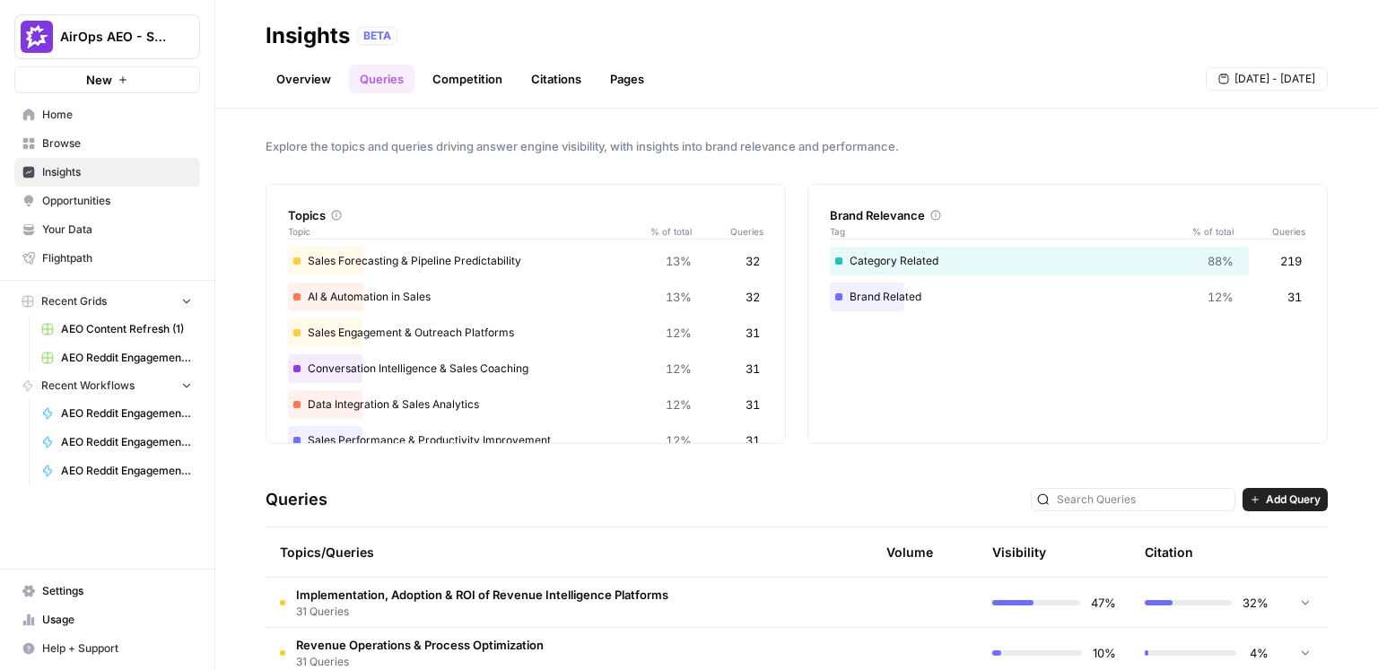
click at [483, 78] on link "Competition" at bounding box center [468, 79] width 92 height 29
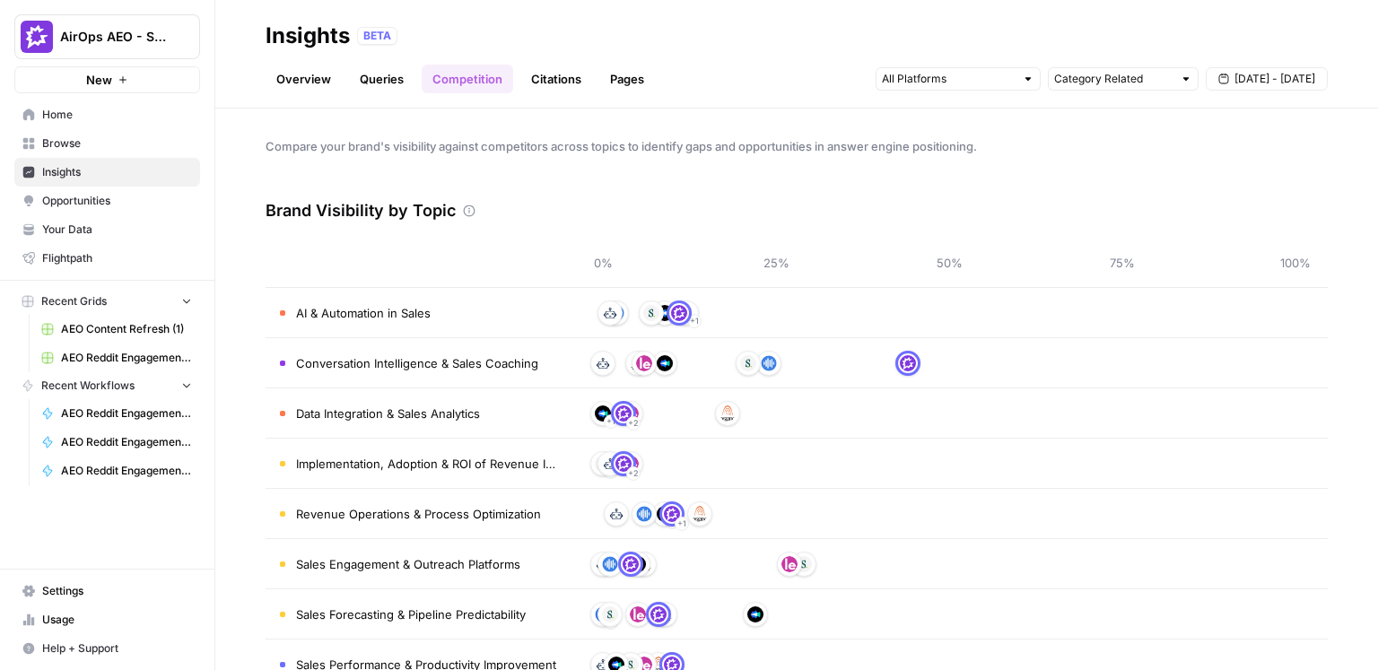
click at [549, 78] on link "Citations" at bounding box center [556, 79] width 72 height 29
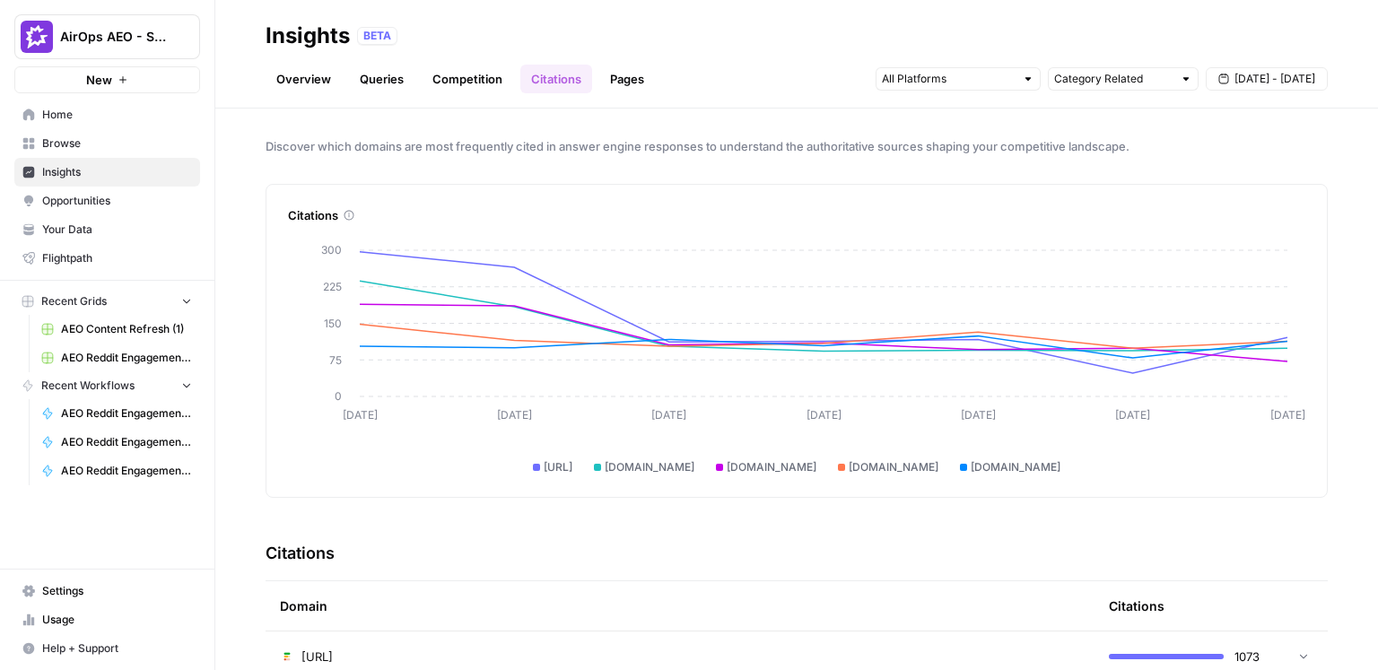
click at [629, 82] on link "Pages" at bounding box center [627, 79] width 56 height 29
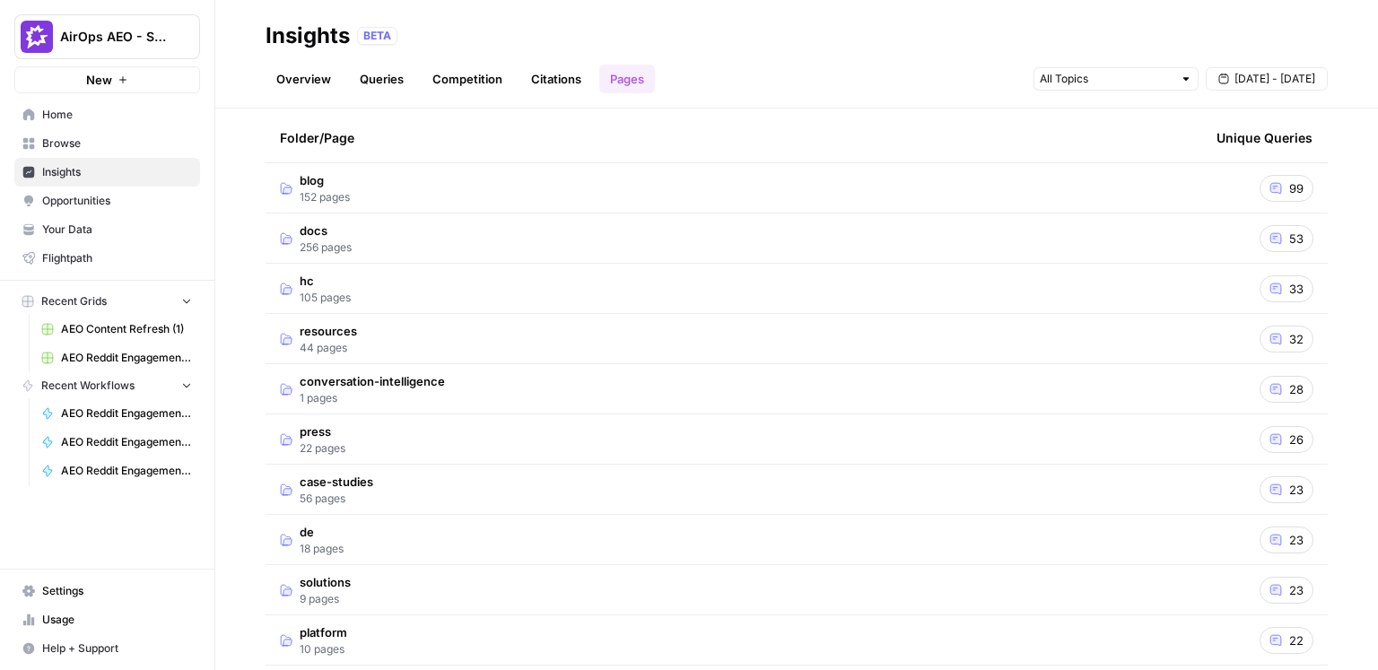
scroll to position [413, 0]
click at [104, 199] on span "Opportunities" at bounding box center [117, 201] width 150 height 16
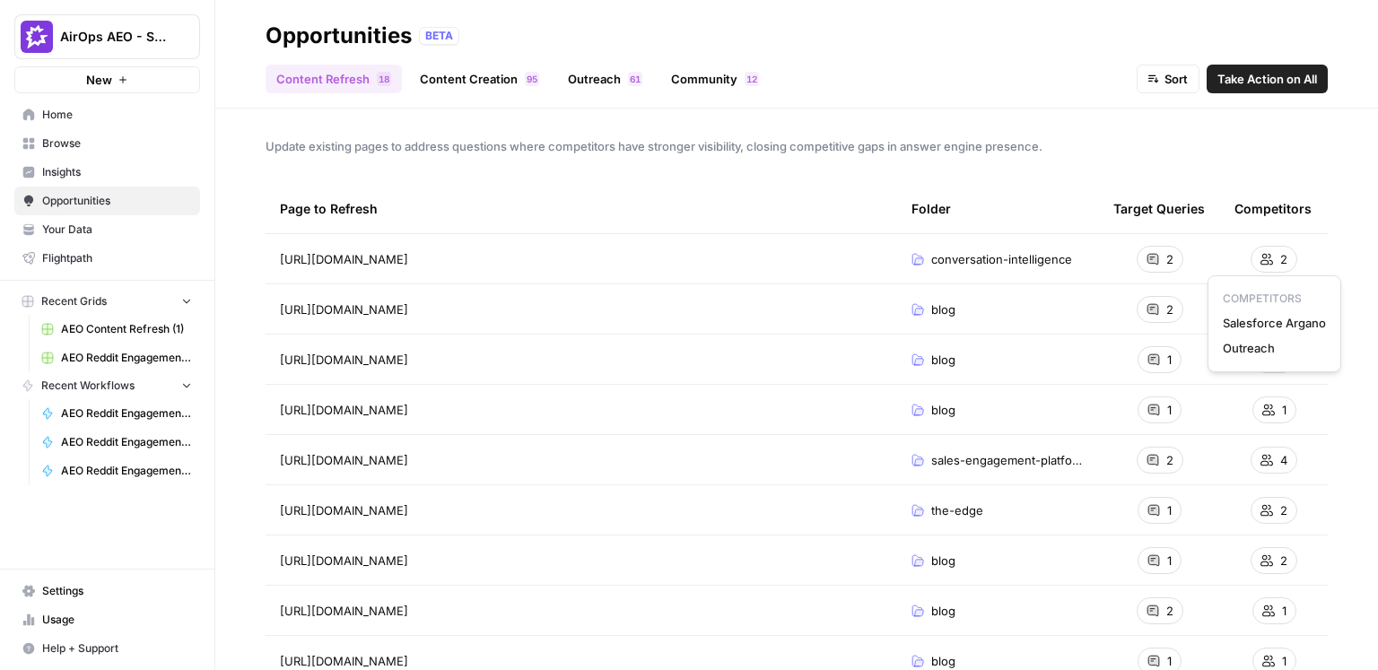
drag, startPoint x: 1281, startPoint y: 351, endPoint x: 1216, endPoint y: 319, distance: 73.0
click at [1216, 319] on div "COMPETITORS Salesforce Argano Outreach" at bounding box center [1275, 323] width 134 height 97
click at [1097, 182] on div "Update existing pages to address questions where competitors have stronger visi…" at bounding box center [796, 390] width 1163 height 562
click at [468, 82] on link "Content Creation 5 9" at bounding box center [479, 79] width 141 height 29
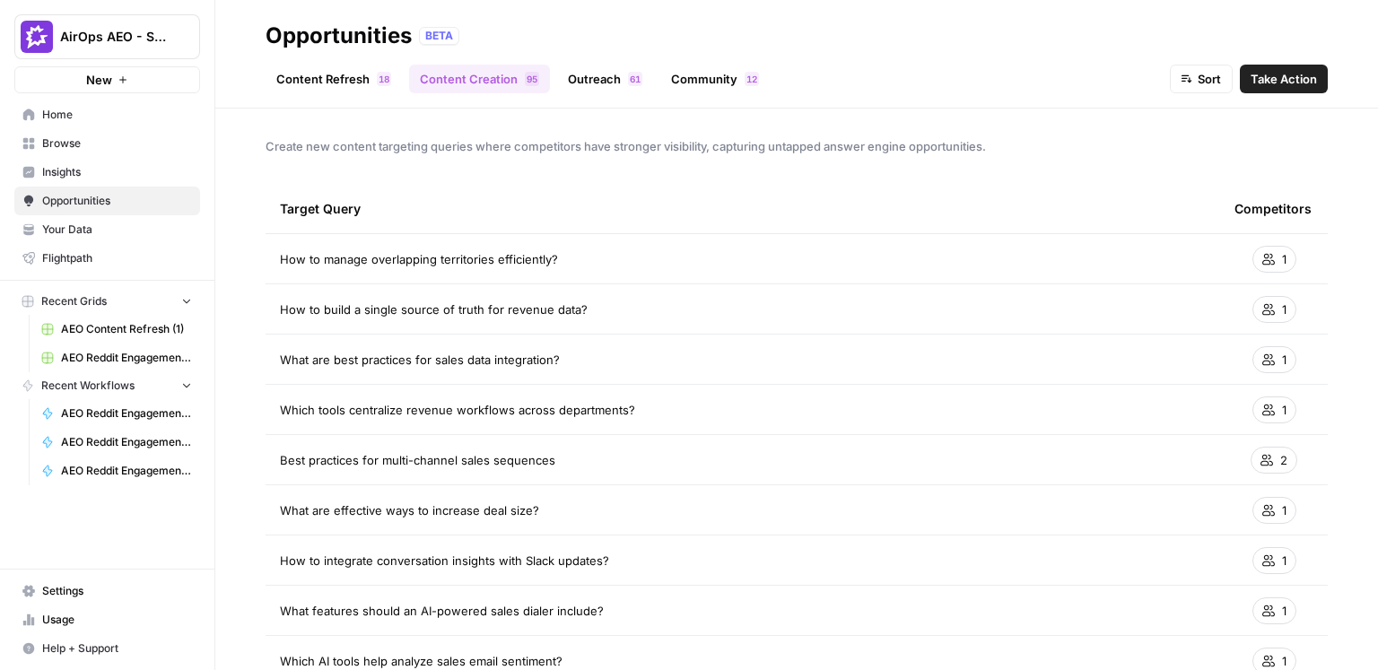
drag, startPoint x: 572, startPoint y: 255, endPoint x: 261, endPoint y: 256, distance: 310.5
click at [261, 256] on div "Create new content targeting queries where competitors have stronger visibility…" at bounding box center [796, 390] width 1163 height 562
click at [1150, 176] on div "Create new content targeting queries where competitors have stronger visibility…" at bounding box center [796, 390] width 1163 height 562
click at [1278, 76] on span "Take Action" at bounding box center [1284, 79] width 66 height 18
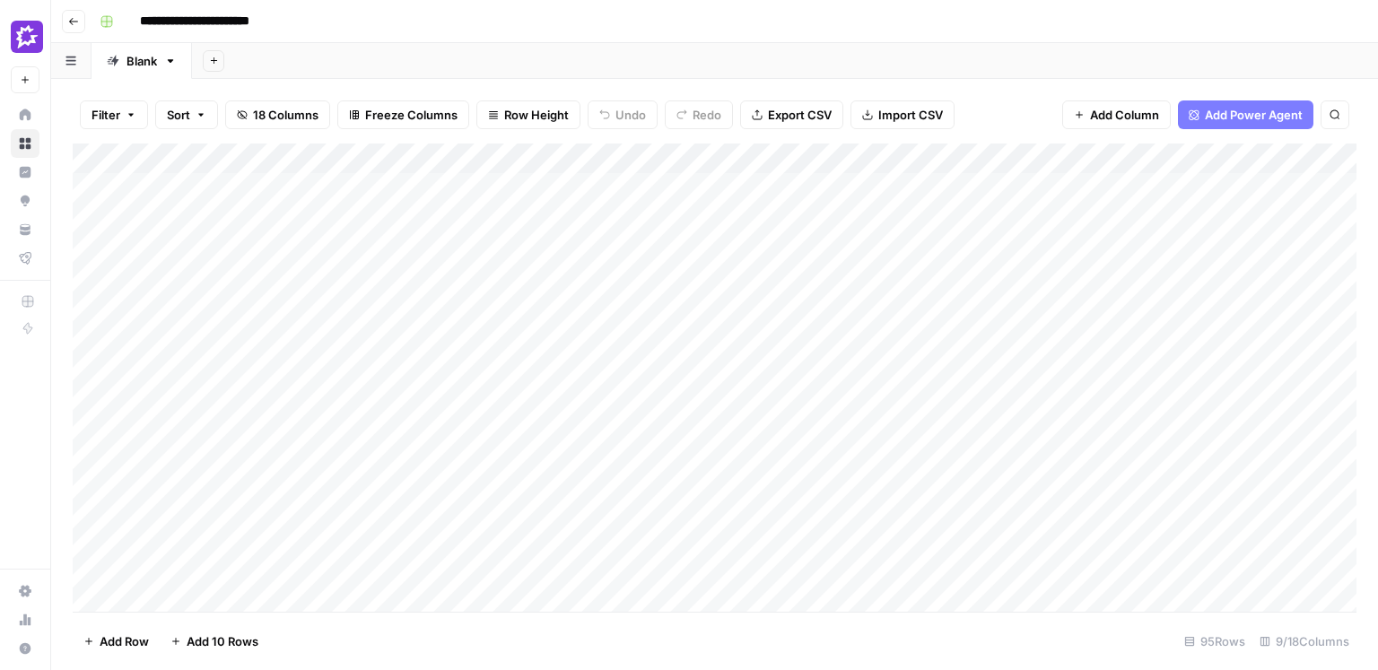
drag, startPoint x: 145, startPoint y: 184, endPoint x: 416, endPoint y: 603, distance: 499.1
click at [416, 603] on div "Add Column" at bounding box center [715, 378] width 1284 height 468
click at [558, 75] on div "Add Sheet" at bounding box center [785, 61] width 1186 height 36
click at [704, 187] on div "Add Column" at bounding box center [715, 378] width 1284 height 468
click at [966, 104] on div "Filter Sort 18 Columns Freeze Columns Row Height Undo Redo Export CSV Import CS…" at bounding box center [715, 114] width 1284 height 57
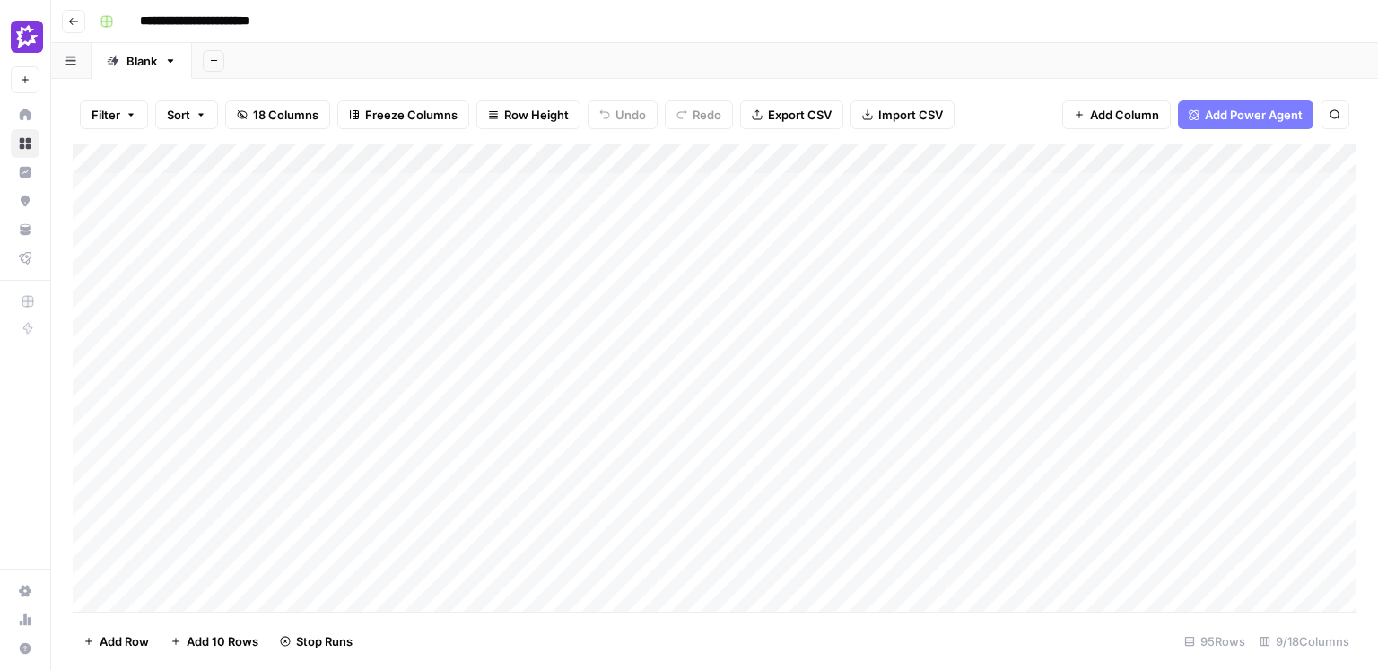
click at [687, 57] on div "Add Sheet" at bounding box center [785, 61] width 1186 height 36
click at [647, 50] on div "Add Sheet" at bounding box center [785, 61] width 1186 height 36
click at [770, 160] on div "Add Column" at bounding box center [715, 378] width 1284 height 468
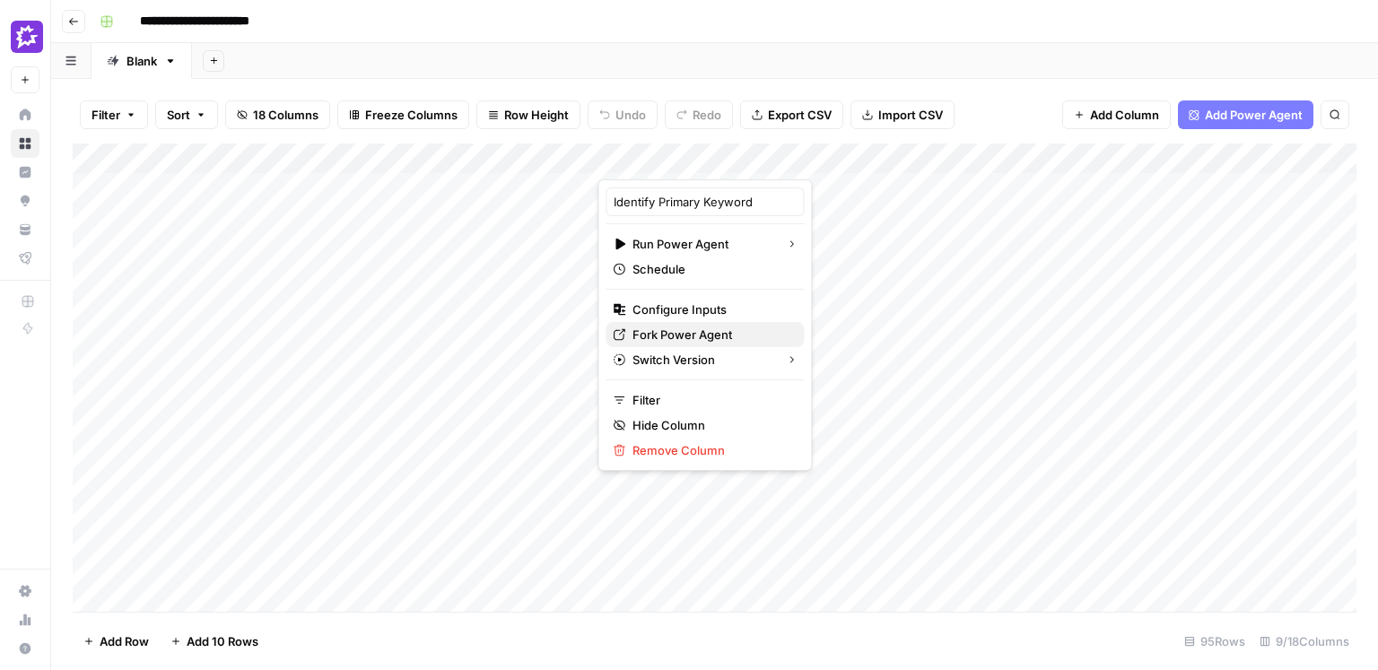
click at [671, 331] on span "Fork Power Agent" at bounding box center [711, 335] width 157 height 18
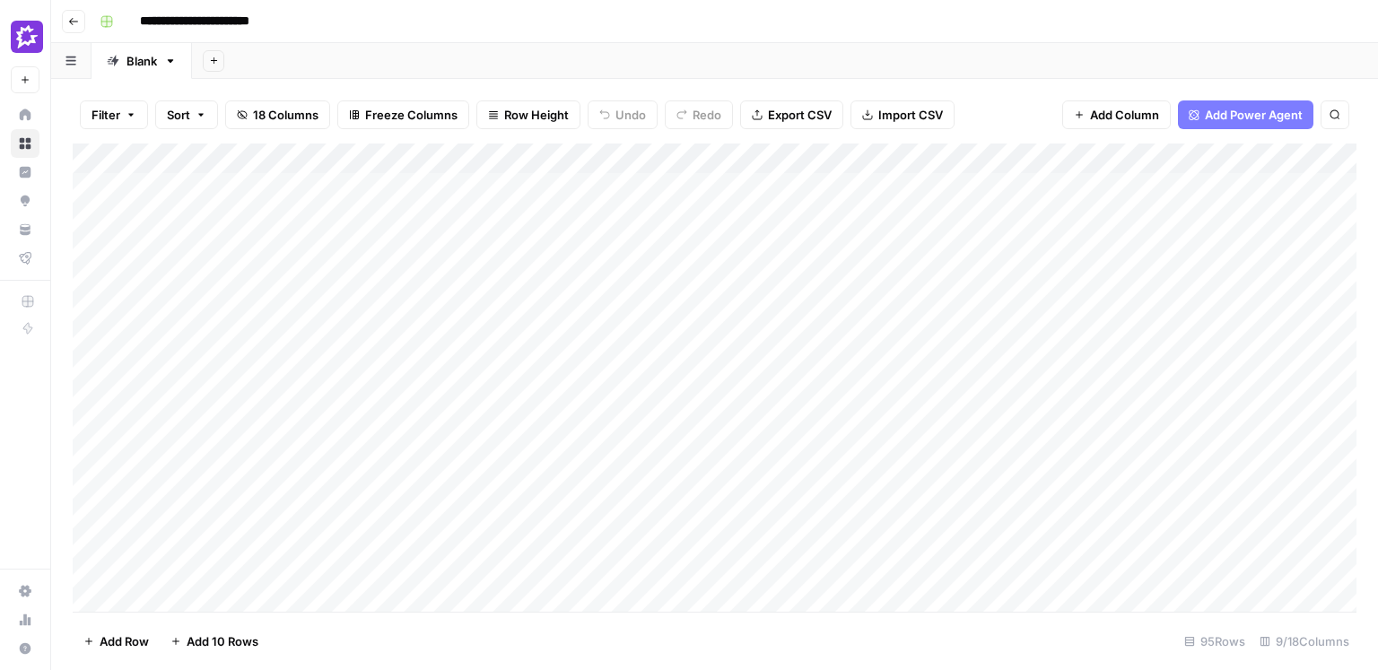
click at [695, 26] on div "**********" at bounding box center [726, 21] width 1268 height 29
click at [853, 191] on div "Add Column" at bounding box center [715, 378] width 1284 height 468
click at [1087, 190] on div "Add Column" at bounding box center [715, 378] width 1284 height 468
click at [648, 74] on div "Add Sheet" at bounding box center [785, 61] width 1186 height 36
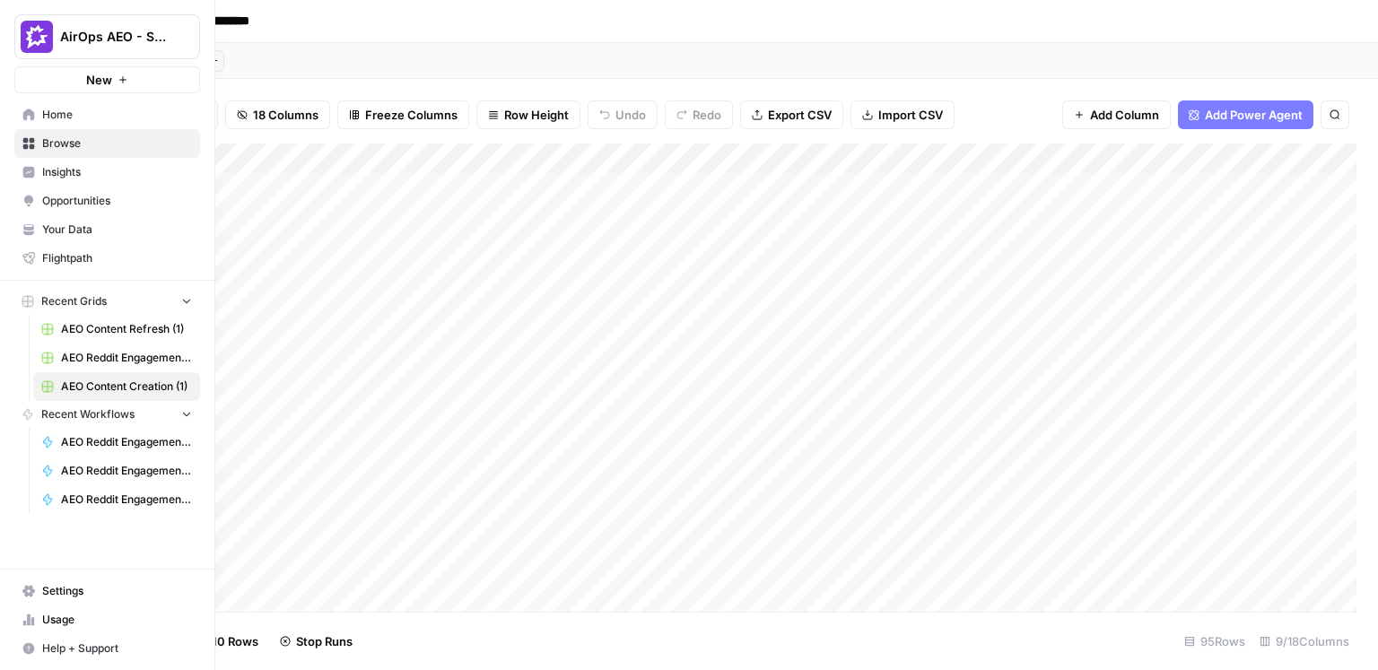
click at [69, 188] on link "Opportunities" at bounding box center [107, 201] width 186 height 29
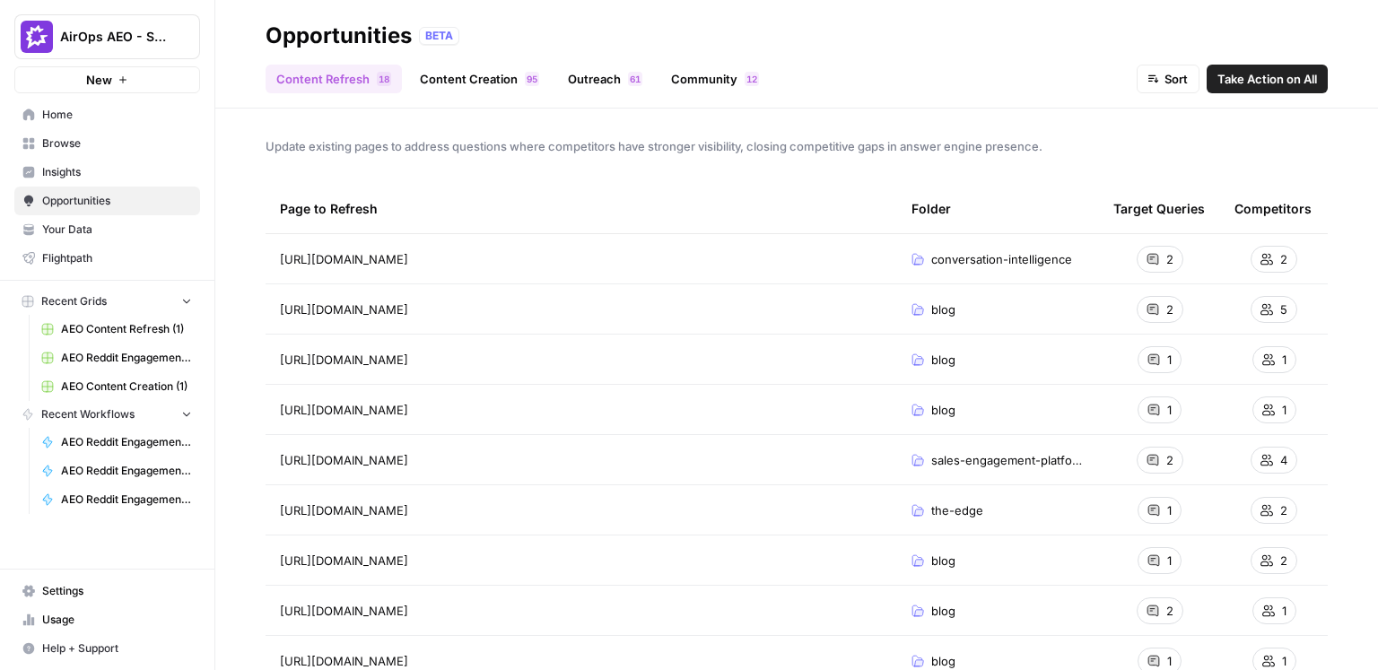
click at [605, 80] on link "Outreach 1 6" at bounding box center [605, 79] width 96 height 29
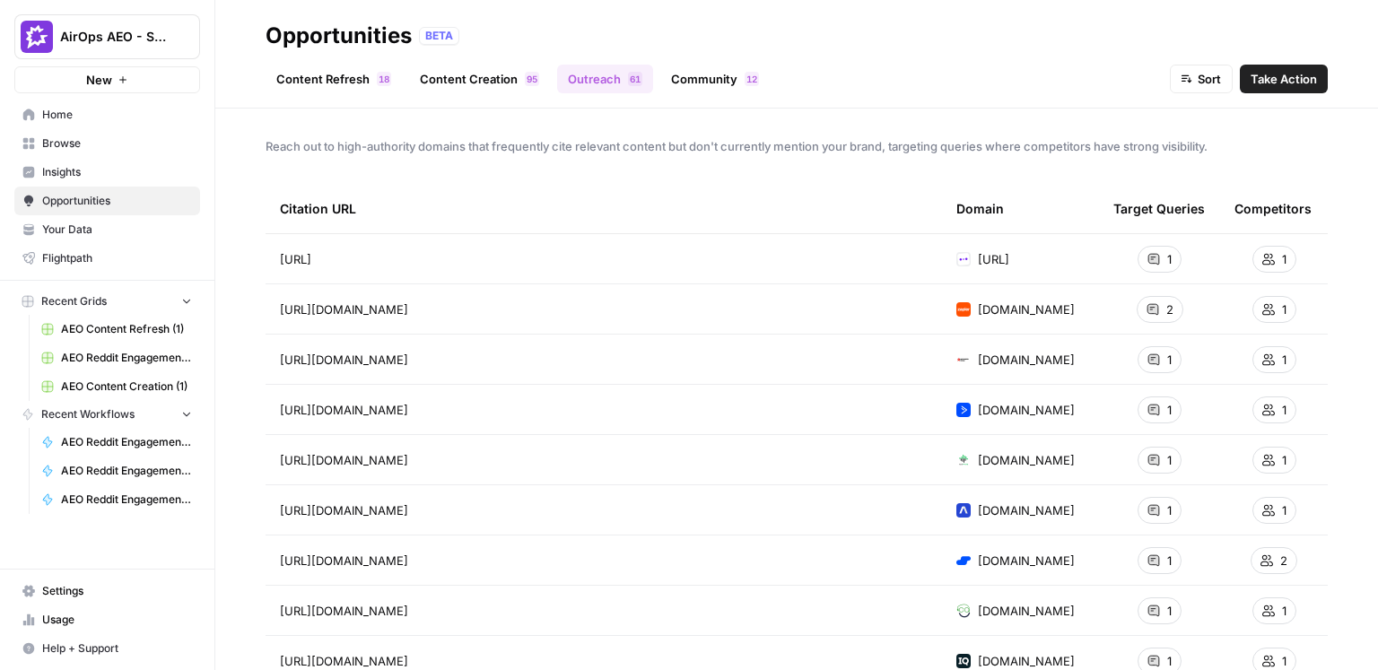
click at [677, 136] on div "Reach out to high-authority domains that frequently cite relevant content but d…" at bounding box center [796, 390] width 1163 height 562
click at [342, 258] on icon "Go to page https://www.abacum.ai/blog/top-revenue-forecasting-software-platform…" at bounding box center [337, 259] width 10 height 10
click at [713, 76] on link "Community 2 1" at bounding box center [714, 79] width 109 height 29
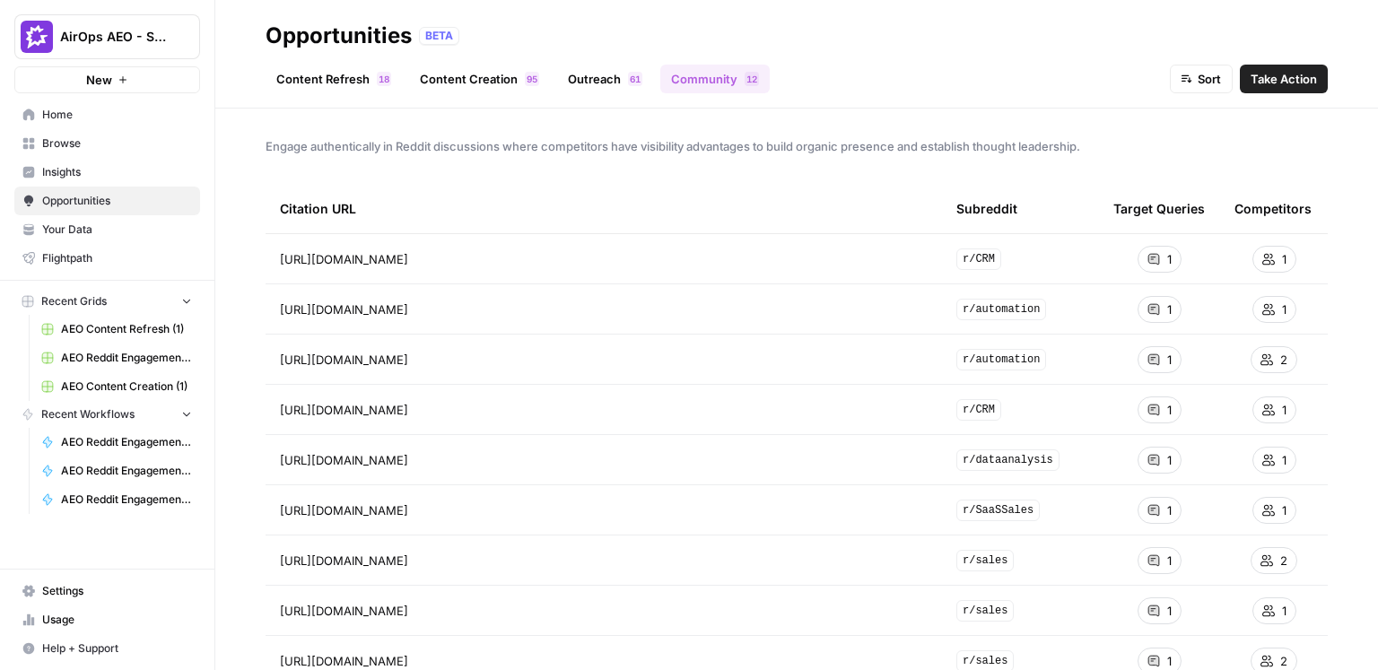
click at [617, 83] on link "Outreach 1 6" at bounding box center [605, 79] width 96 height 29
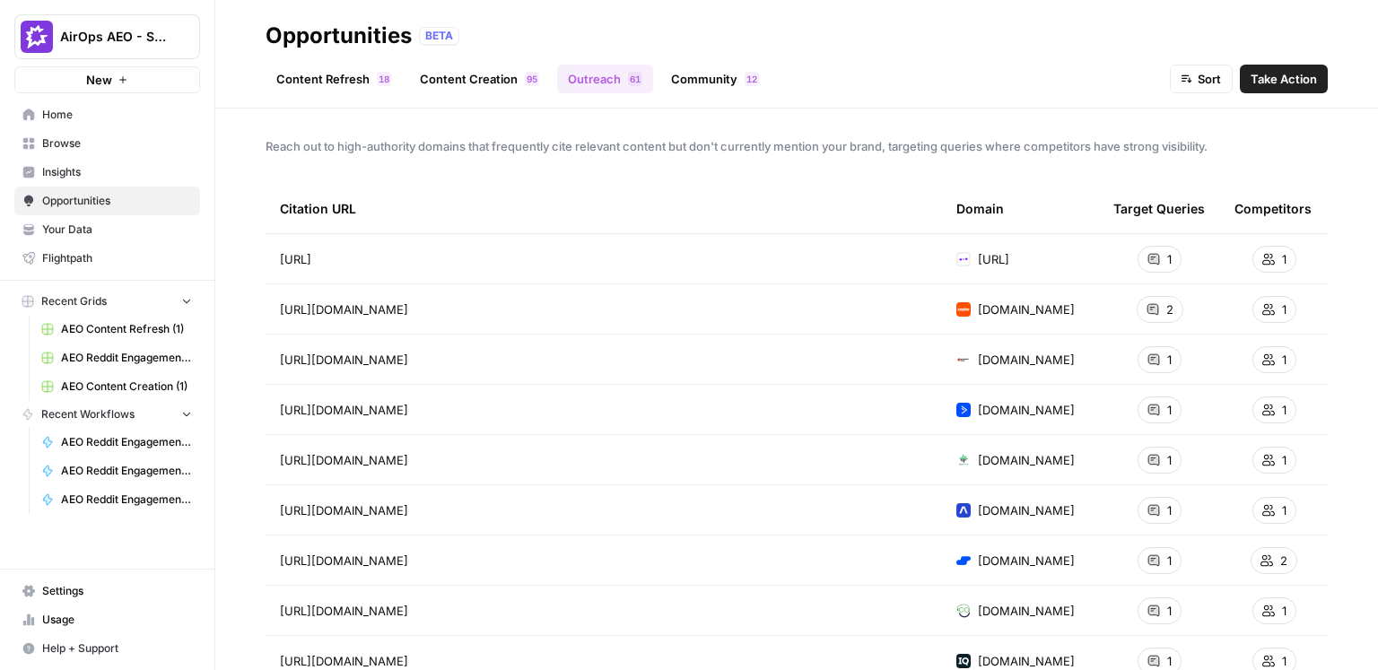
click at [764, 144] on span "Reach out to high-authority domains that frequently cite relevant content but d…" at bounding box center [797, 146] width 1063 height 18
click at [708, 47] on div "Opportunities BETA" at bounding box center [797, 36] width 1063 height 29
click at [702, 75] on link "Community 2 1" at bounding box center [714, 79] width 109 height 29
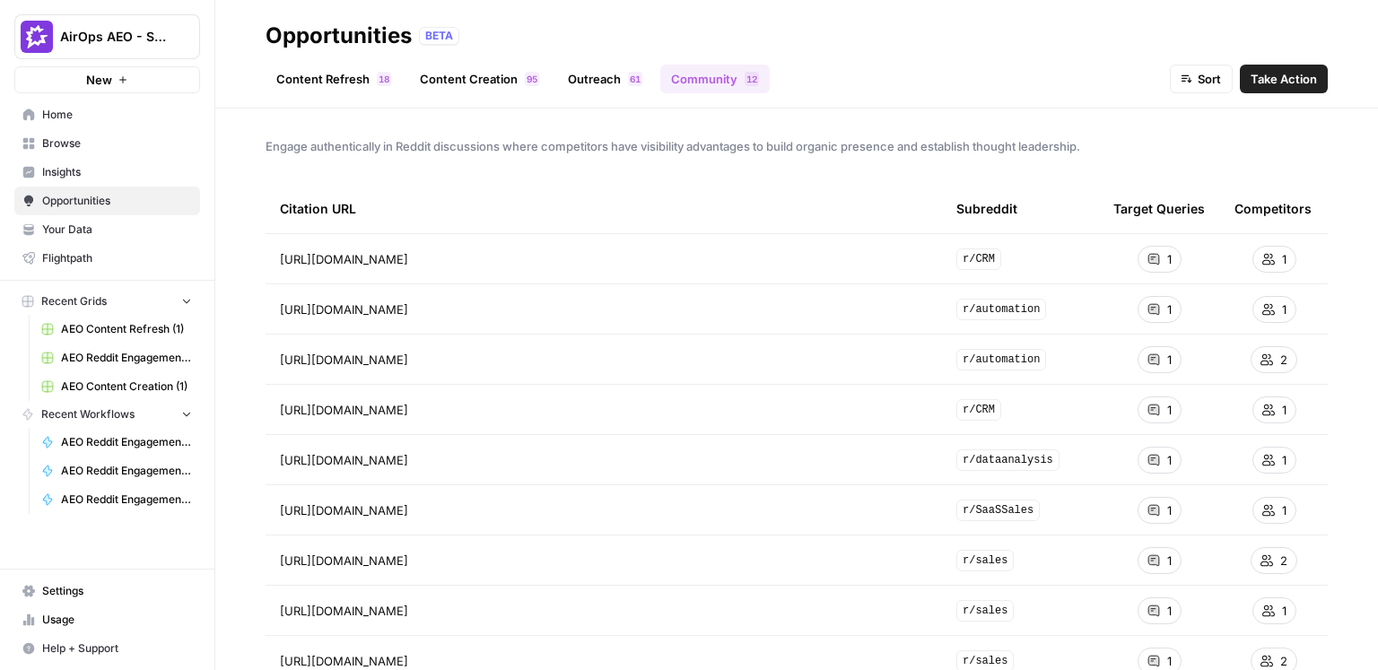
click at [928, 203] on th "Citation URL" at bounding box center [604, 208] width 677 height 49
click at [637, 193] on div "Citation URL" at bounding box center [604, 208] width 648 height 49
click at [293, 173] on div "Engage authentically in Reddit discussions where competitors have visibility ad…" at bounding box center [796, 390] width 1163 height 562
click at [162, 177] on span "Insights" at bounding box center [117, 172] width 150 height 16
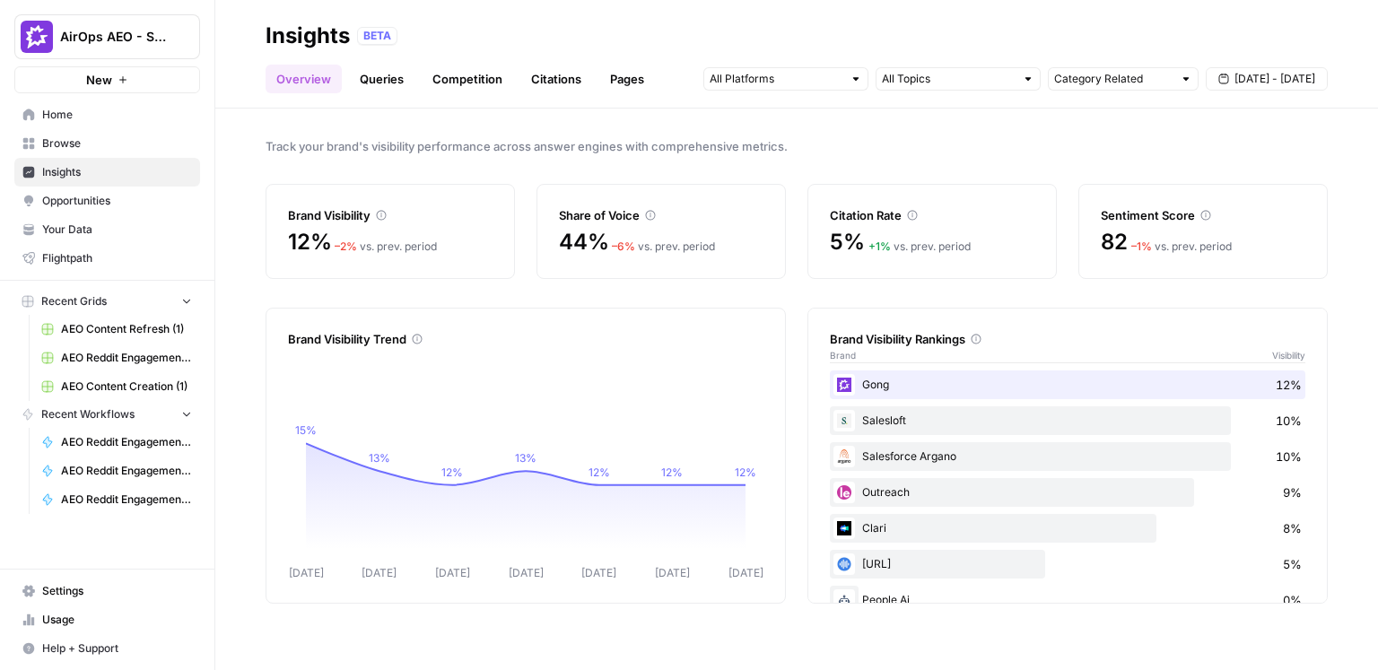
click at [138, 42] on span "AirOps AEO - Single Brand (Gong)" at bounding box center [114, 37] width 109 height 18
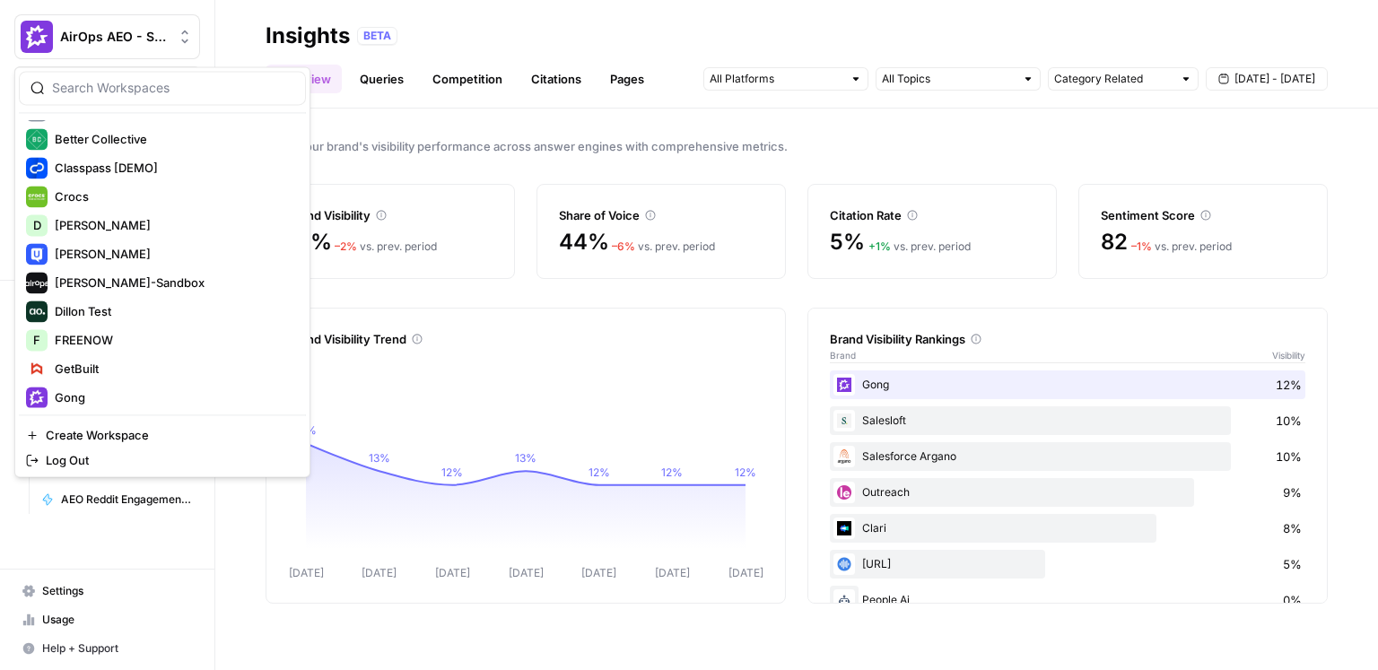
scroll to position [380, 0]
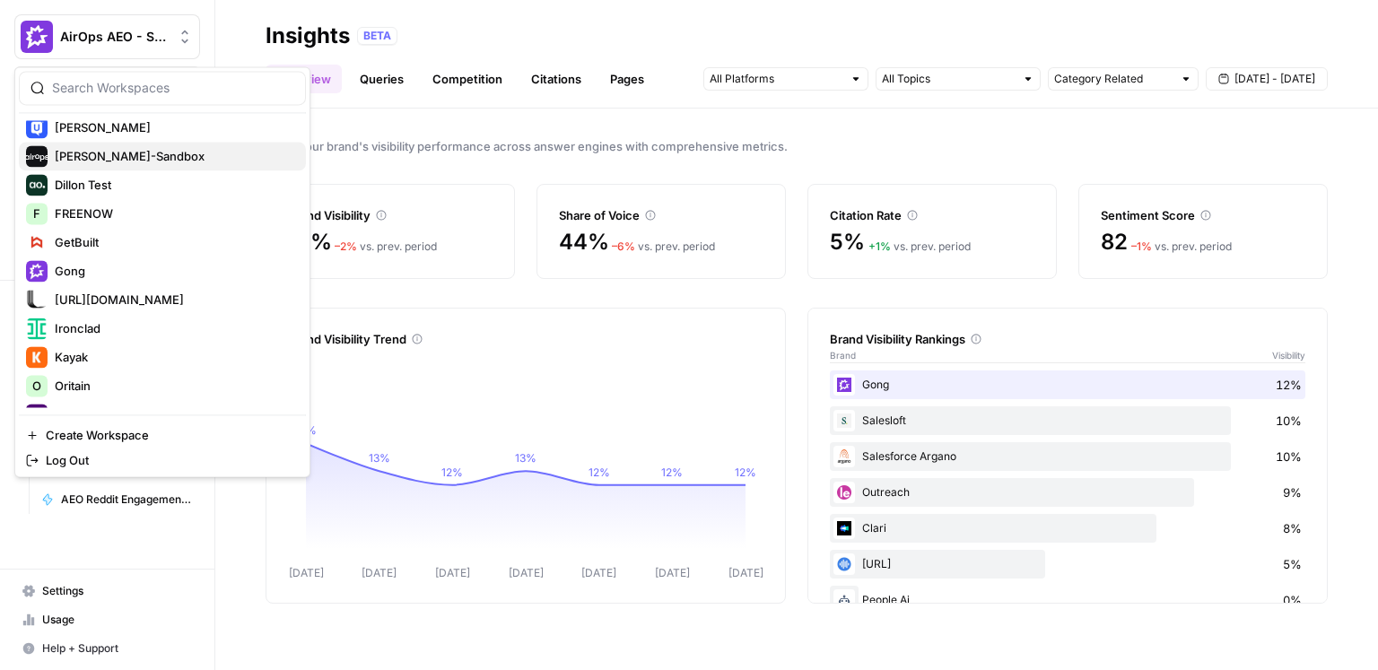
click at [115, 153] on span "Dille-Sandbox" at bounding box center [173, 156] width 237 height 18
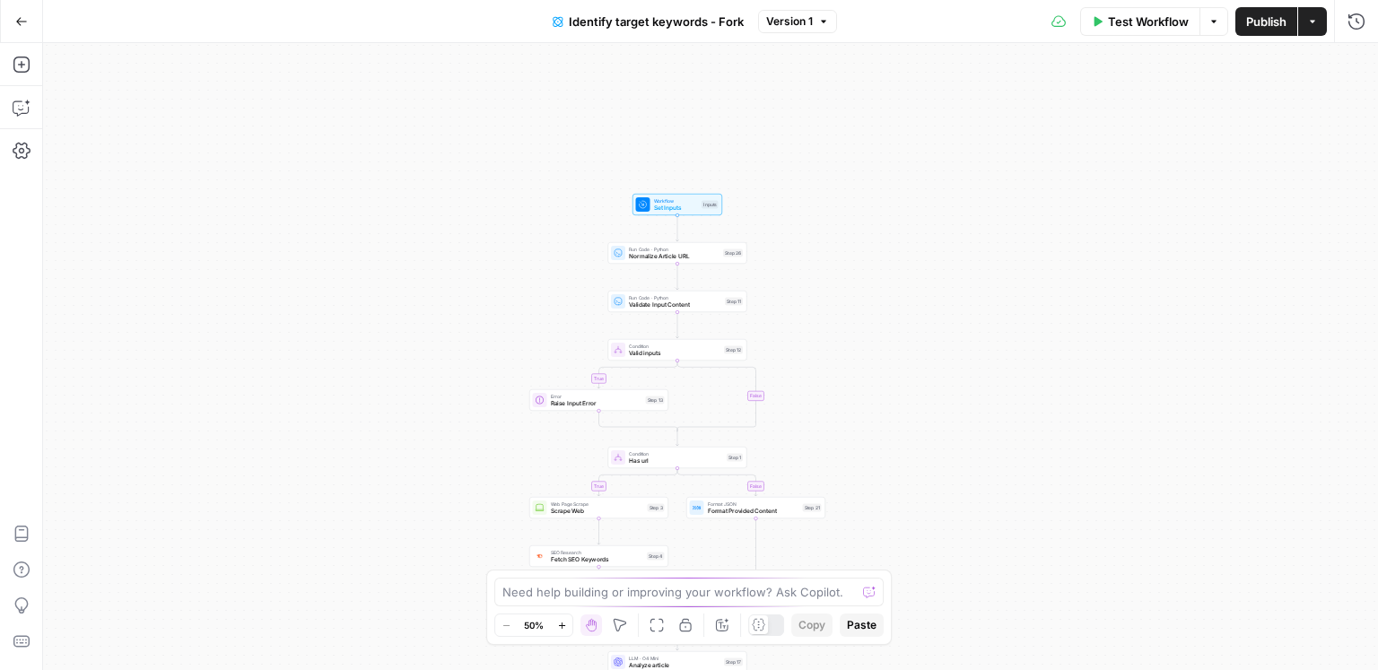
drag, startPoint x: 538, startPoint y: 195, endPoint x: 505, endPoint y: 459, distance: 266.8
click at [505, 459] on div "true false true false Workflow Set Inputs Inputs Run Code · Python Normalize Ar…" at bounding box center [710, 356] width 1335 height 627
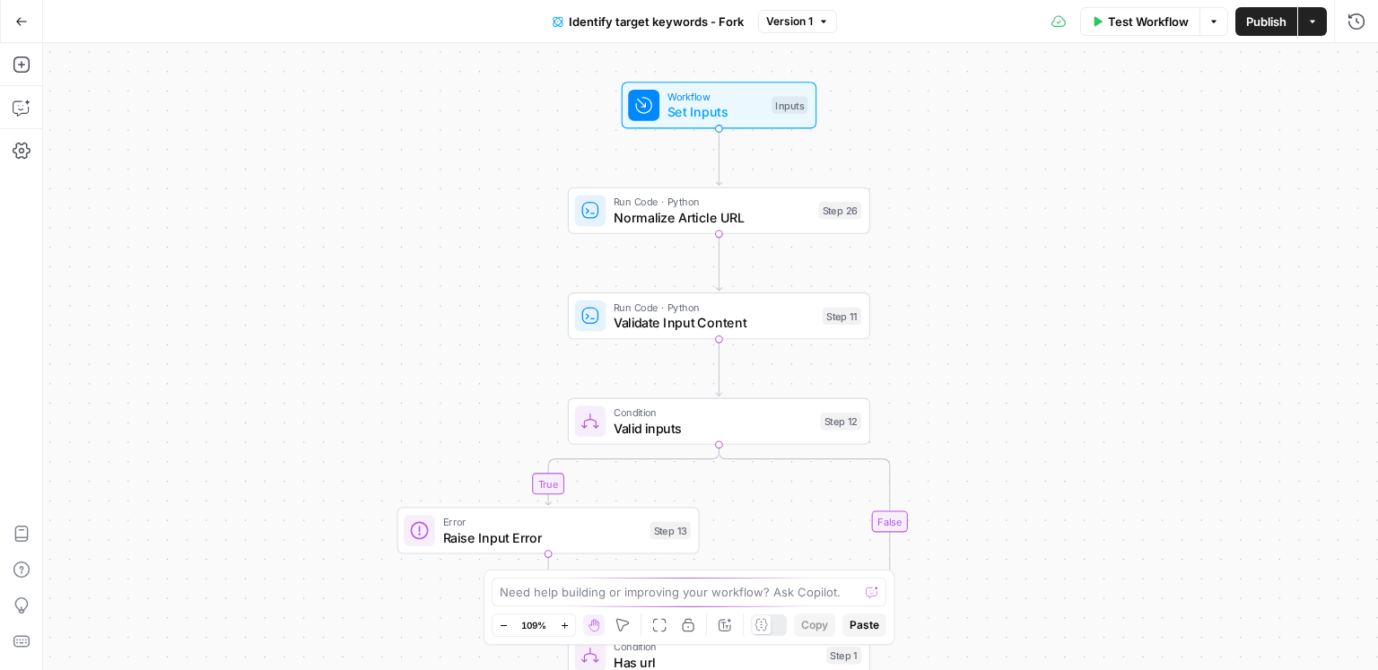
drag, startPoint x: 564, startPoint y: 331, endPoint x: 382, endPoint y: 412, distance: 199.3
click at [382, 412] on div "true false true false Workflow Set Inputs Inputs Run Code · Python Normalize Ar…" at bounding box center [710, 356] width 1335 height 627
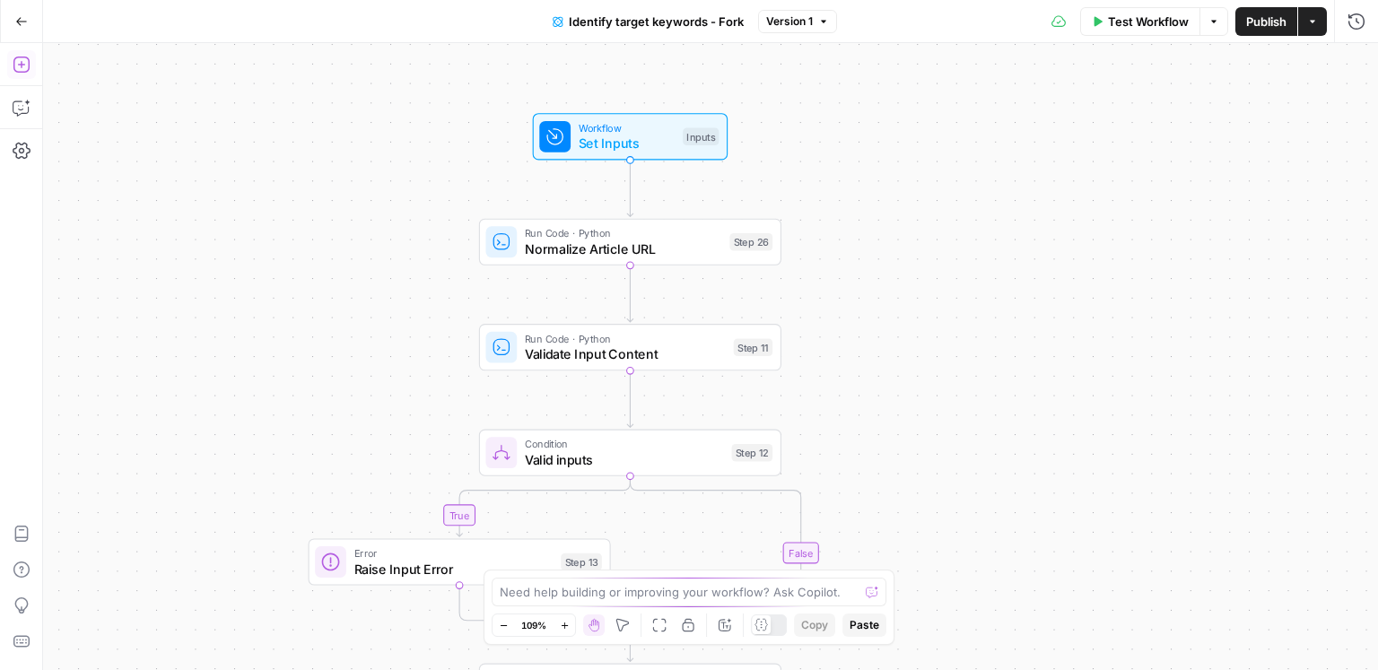
click at [15, 66] on icon "button" at bounding box center [22, 65] width 18 height 18
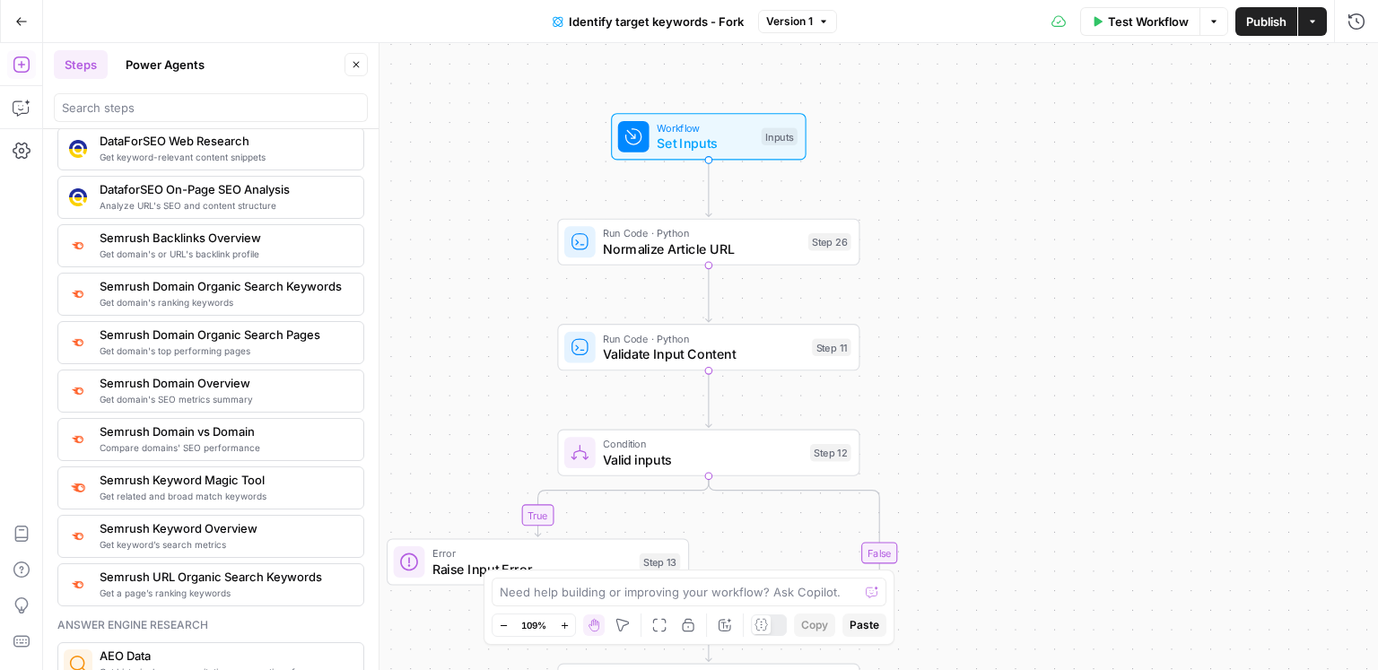
scroll to position [1902, 0]
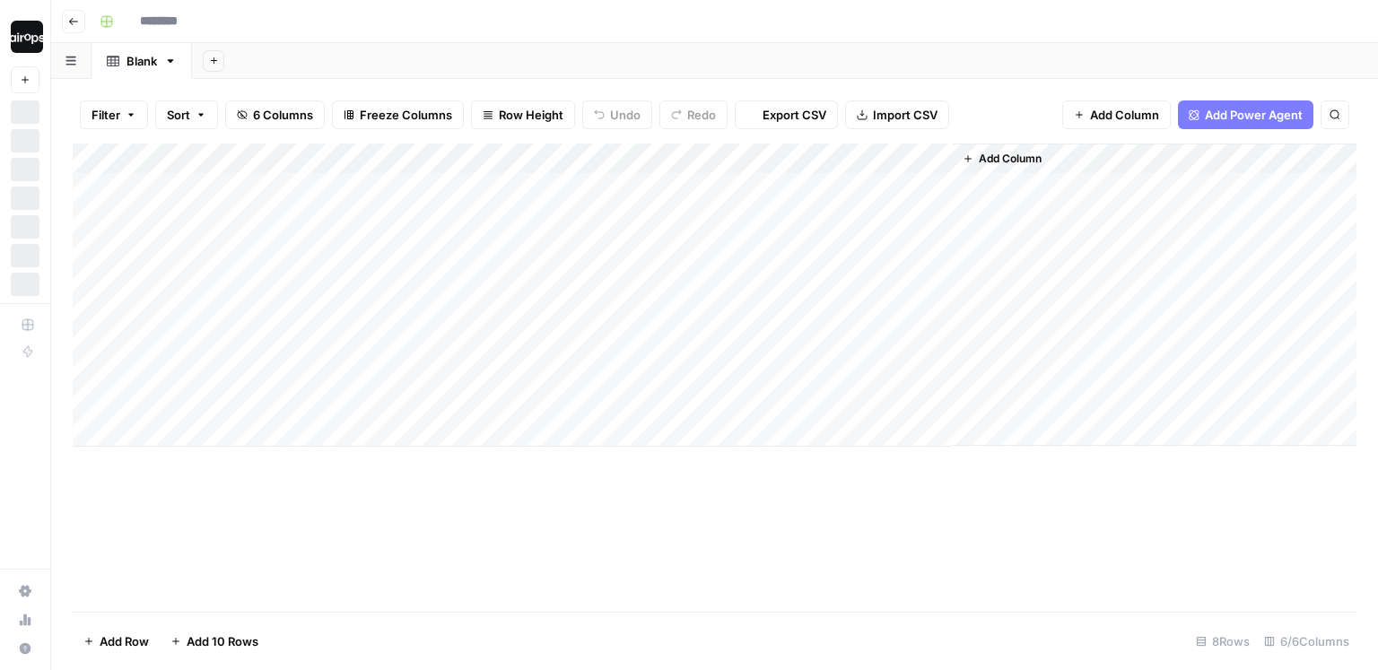
type input "*********"
drag, startPoint x: 239, startPoint y: 199, endPoint x: 213, endPoint y: 372, distance: 175.1
click at [213, 372] on div "Add Column" at bounding box center [715, 295] width 1284 height 303
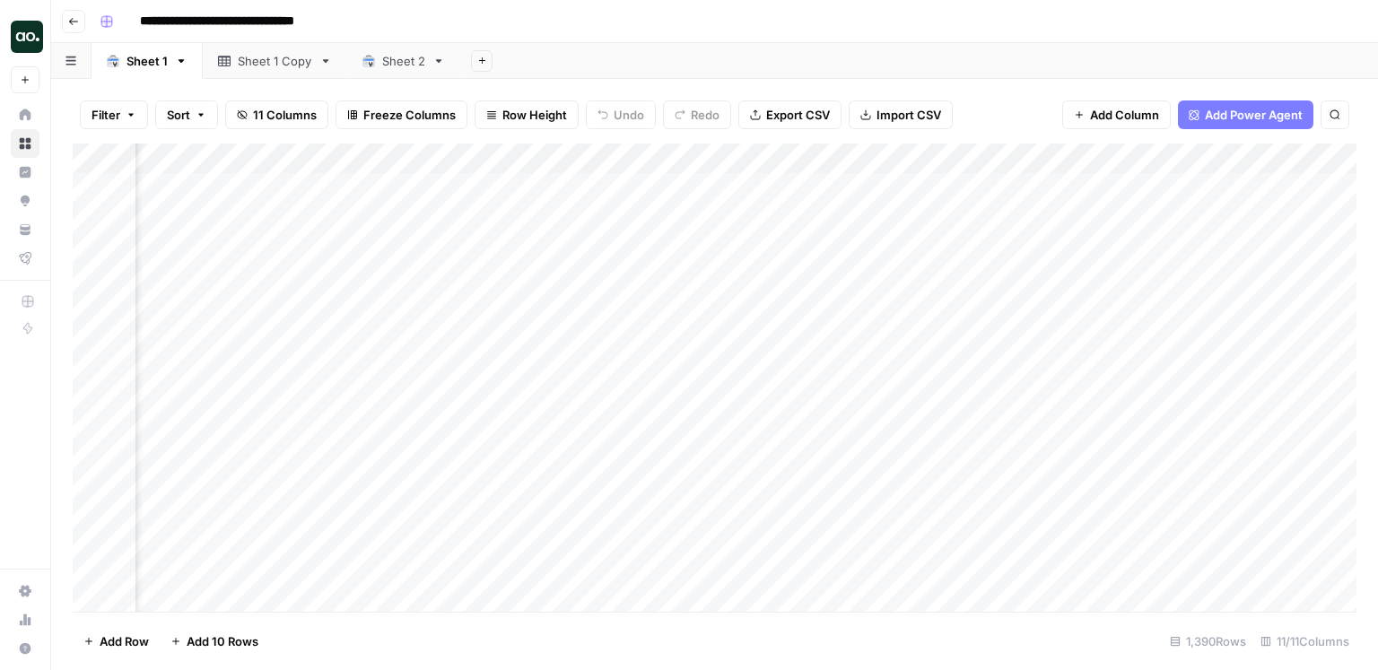
scroll to position [0, 179]
click at [989, 55] on div "Add Sheet" at bounding box center [919, 61] width 918 height 36
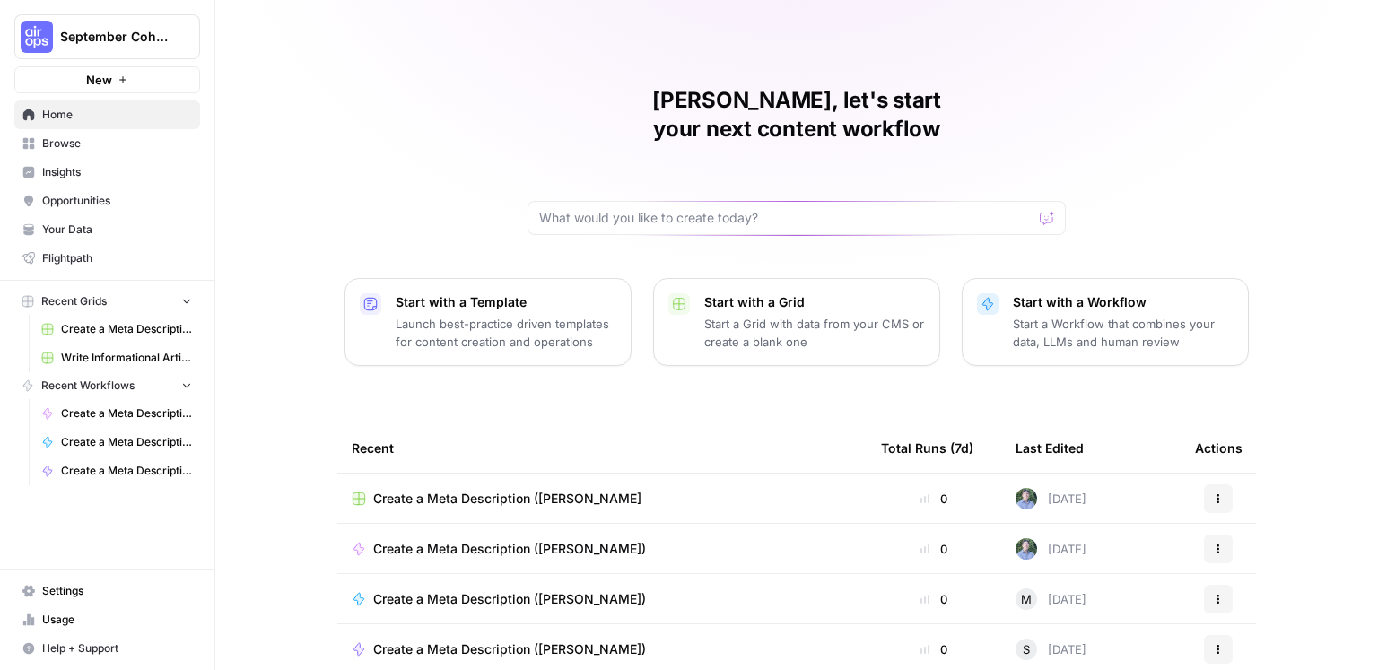
click at [429, 109] on div "[PERSON_NAME], let's start your next content workflow Start with a Template Lau…" at bounding box center [796, 427] width 1163 height 854
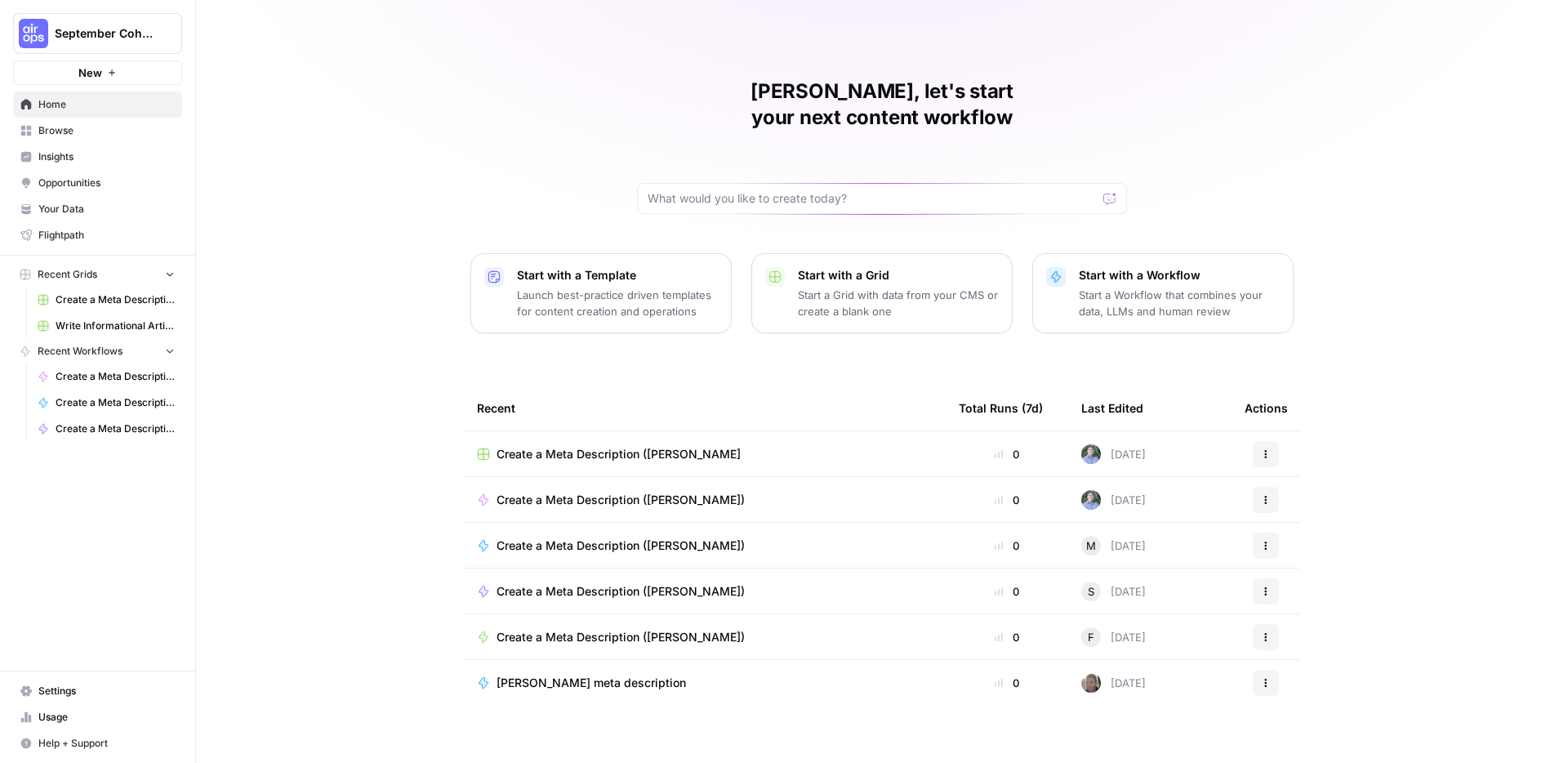
click at [394, 159] on div "[PERSON_NAME], let's start your next content workflow Start with a Template Lau…" at bounding box center [882, 389] width 1372 height 778
click at [380, 178] on div "[PERSON_NAME], let's start your next content workflow Start with a Template Lau…" at bounding box center [882, 389] width 1372 height 778
click at [402, 112] on div "[PERSON_NAME], let's start your next content workflow Start with a Template Lau…" at bounding box center [882, 389] width 1372 height 778
